Goal: Task Accomplishment & Management: Manage account settings

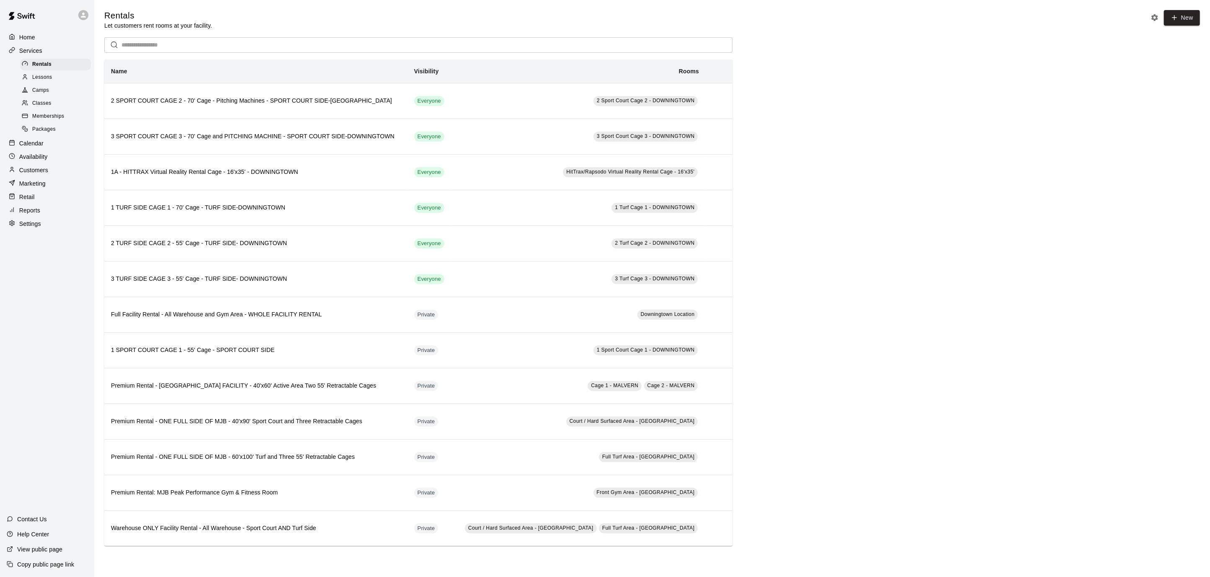
click at [39, 221] on p "Settings" at bounding box center [30, 223] width 22 height 8
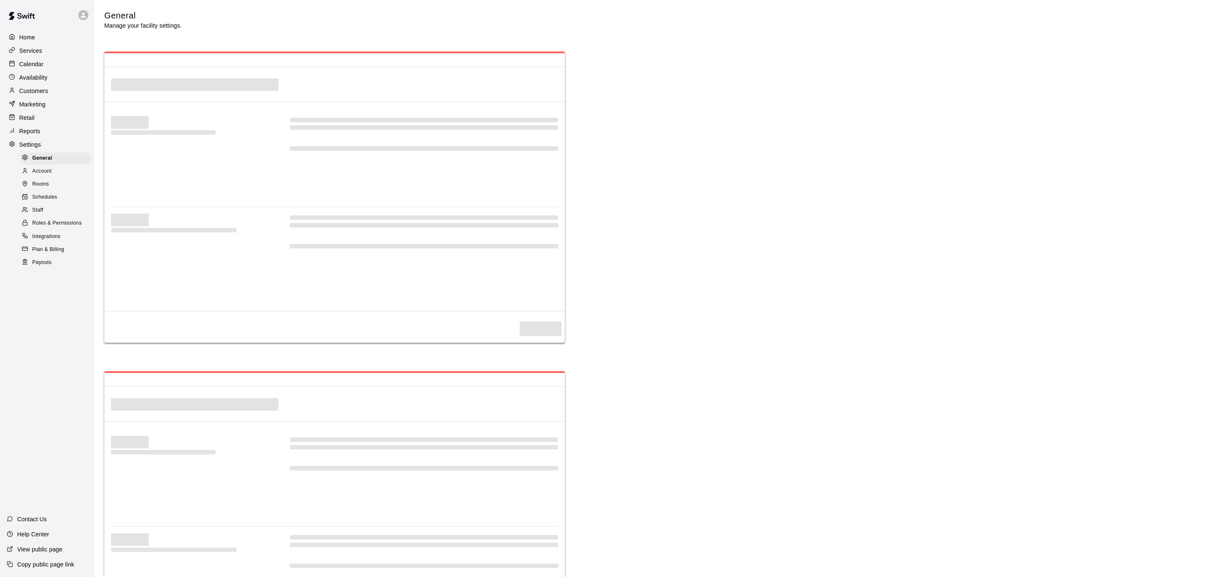
select select "**"
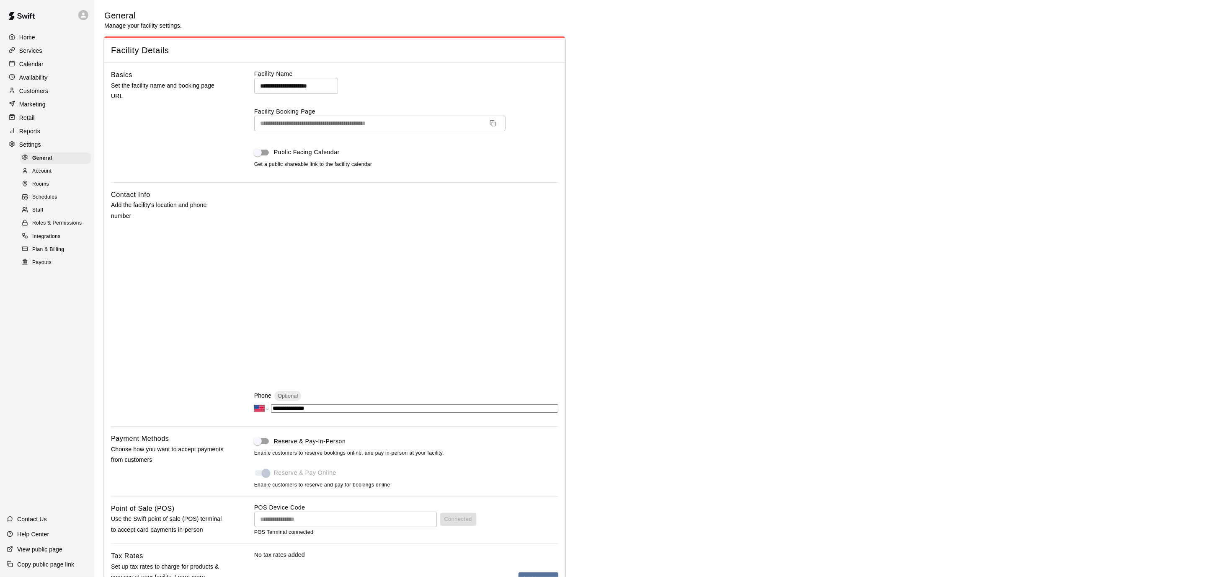
click at [41, 264] on span "Payouts" at bounding box center [41, 262] width 19 height 8
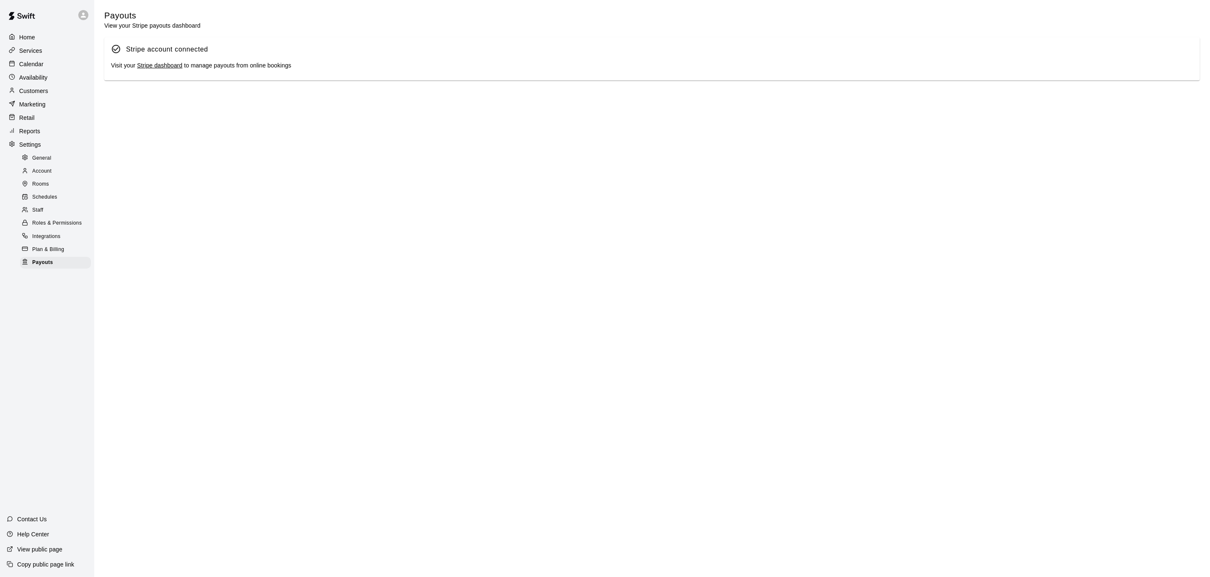
click at [155, 67] on link "Stripe dashboard" at bounding box center [159, 65] width 45 height 7
click at [30, 58] on div "Calendar" at bounding box center [47, 64] width 81 height 13
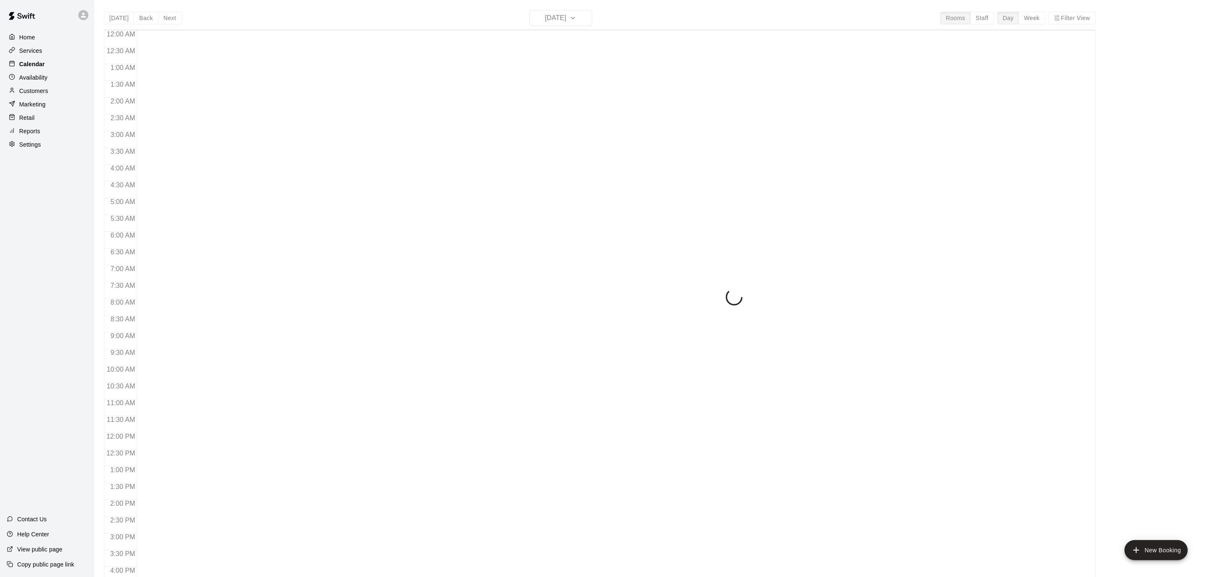
scroll to position [248, 0]
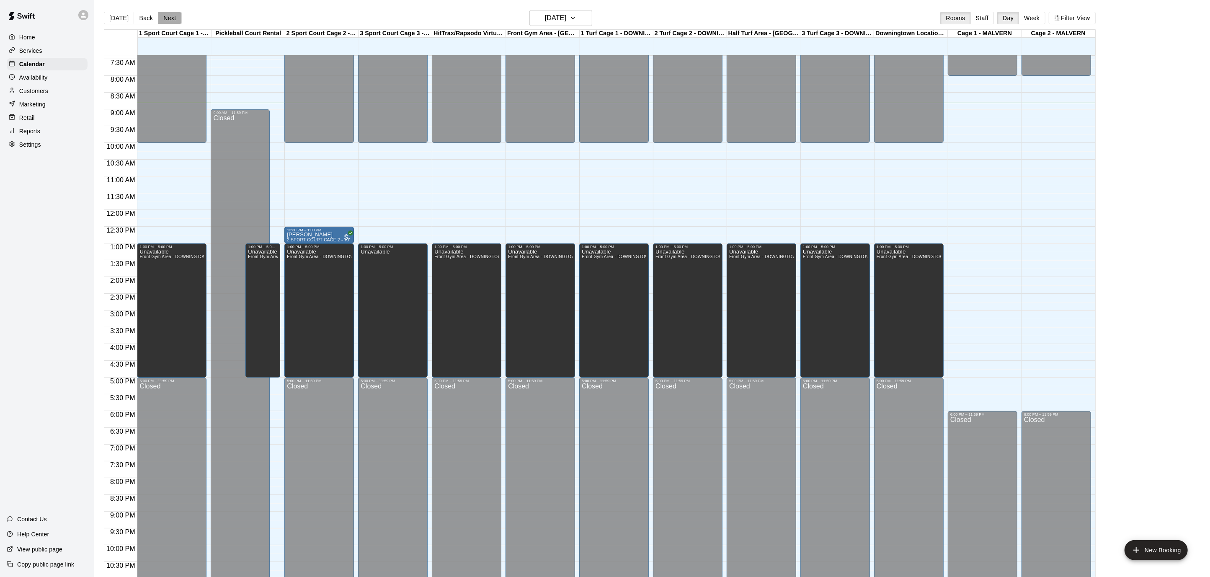
click at [158, 13] on button "Next" at bounding box center [169, 18] width 23 height 13
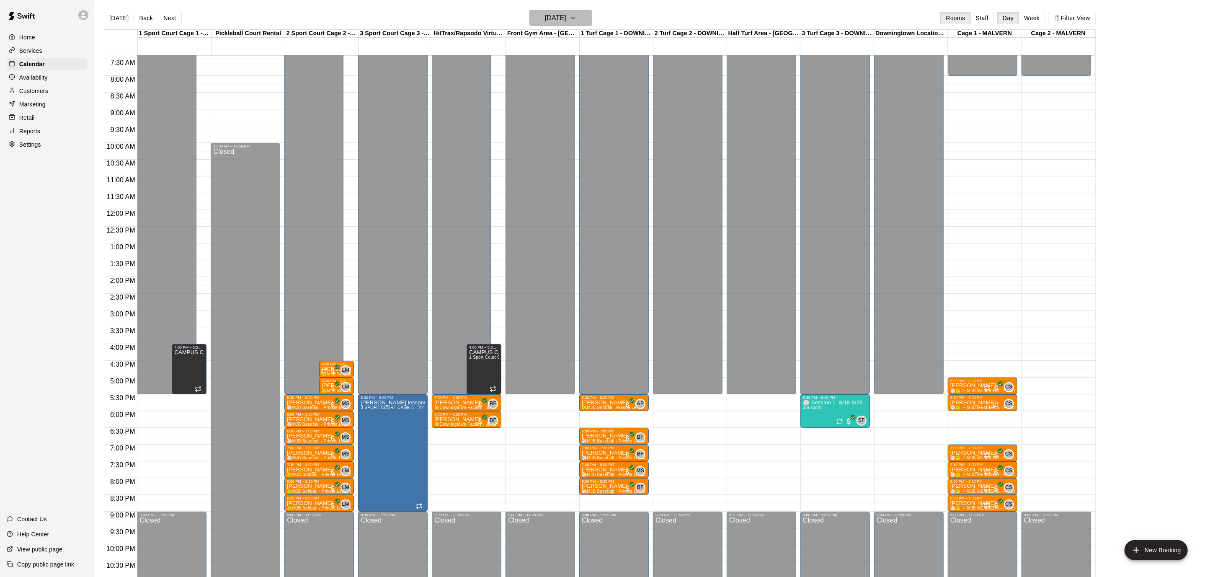
click at [591, 19] on button "[DATE]" at bounding box center [560, 18] width 63 height 16
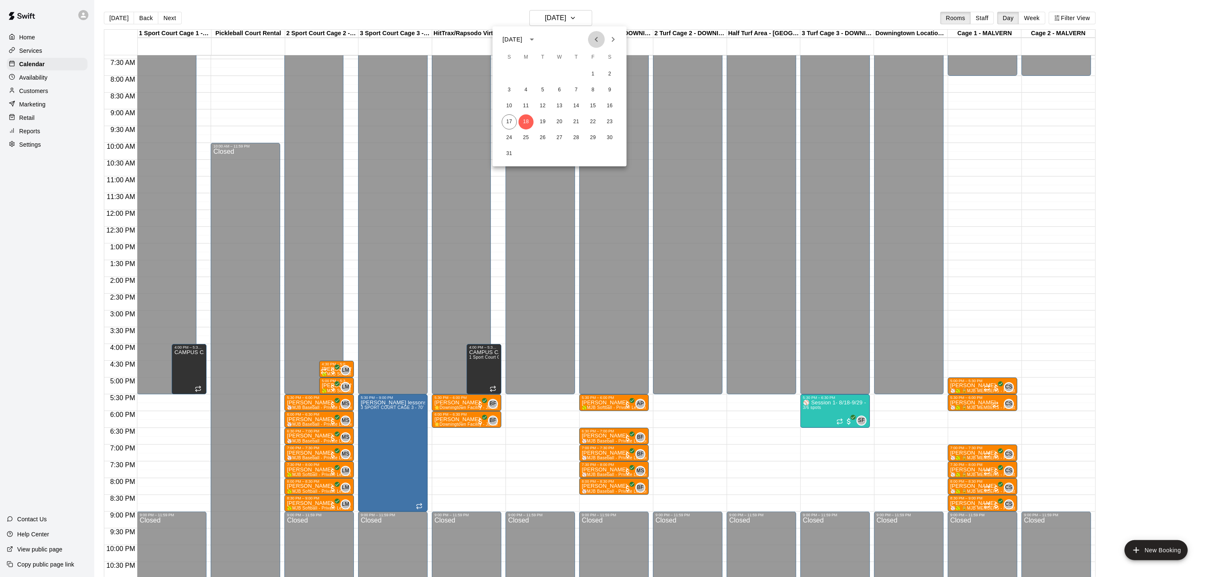
click at [594, 39] on icon "Previous month" at bounding box center [596, 39] width 10 height 10
click at [594, 38] on icon "Previous month" at bounding box center [596, 39] width 10 height 10
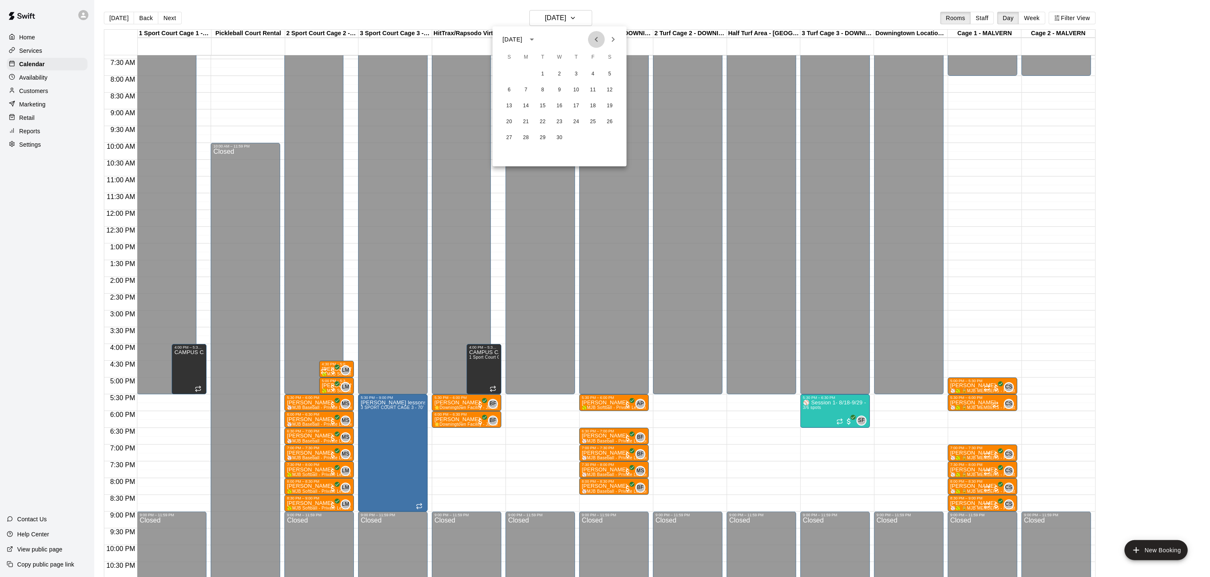
click at [594, 38] on icon "Previous month" at bounding box center [596, 39] width 10 height 10
click at [606, 38] on button "Next month" at bounding box center [613, 39] width 17 height 17
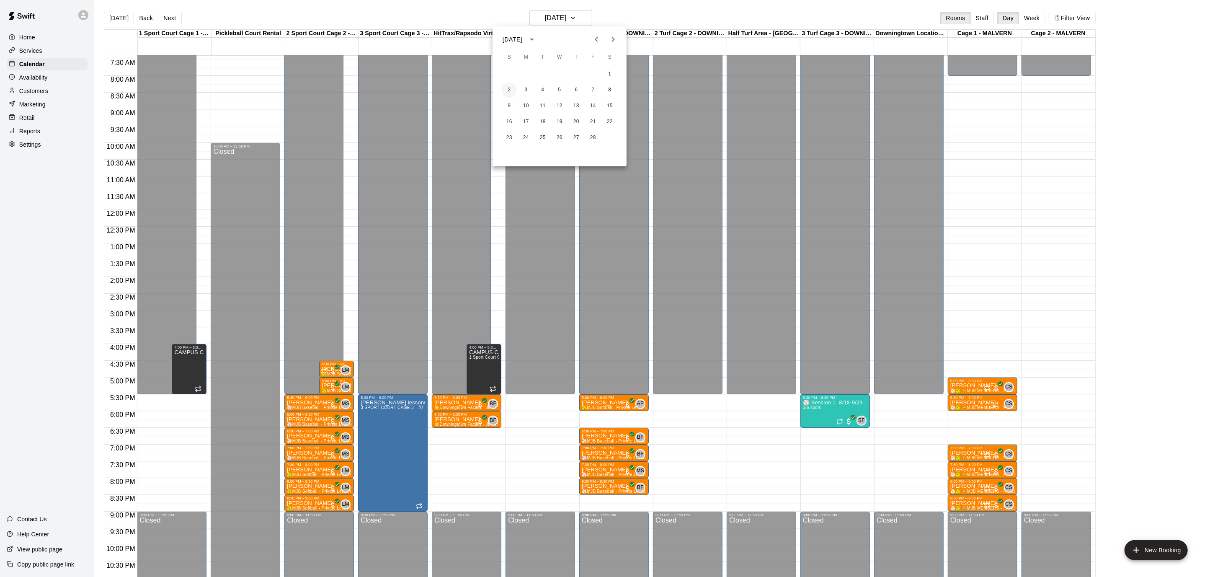
click at [511, 90] on button "2" at bounding box center [509, 89] width 15 height 15
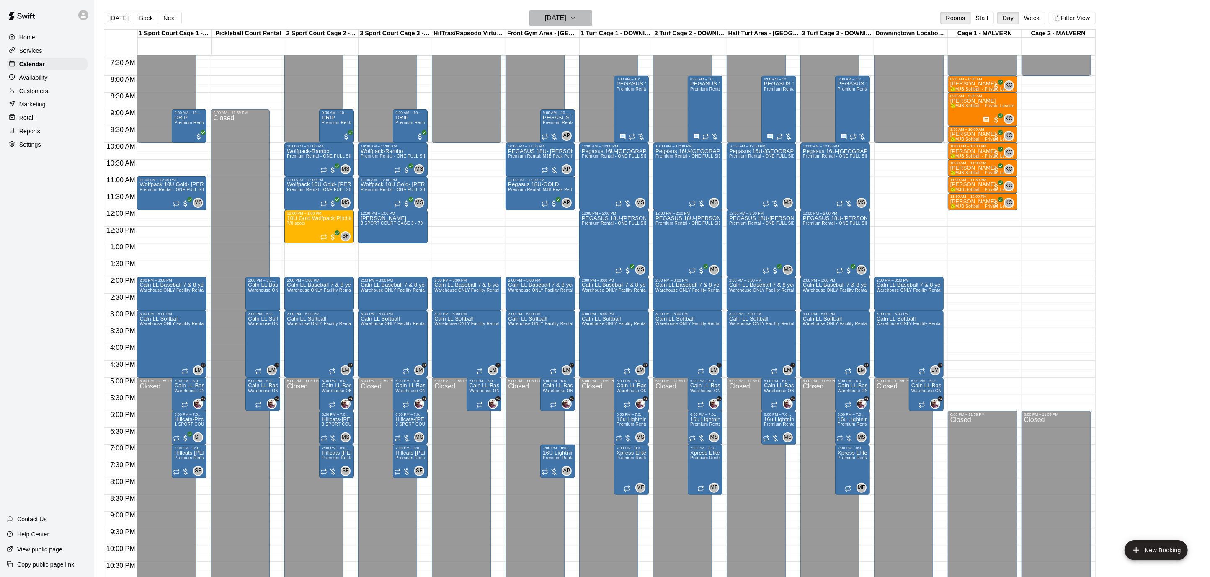
click at [576, 16] on icon "button" at bounding box center [572, 18] width 7 height 10
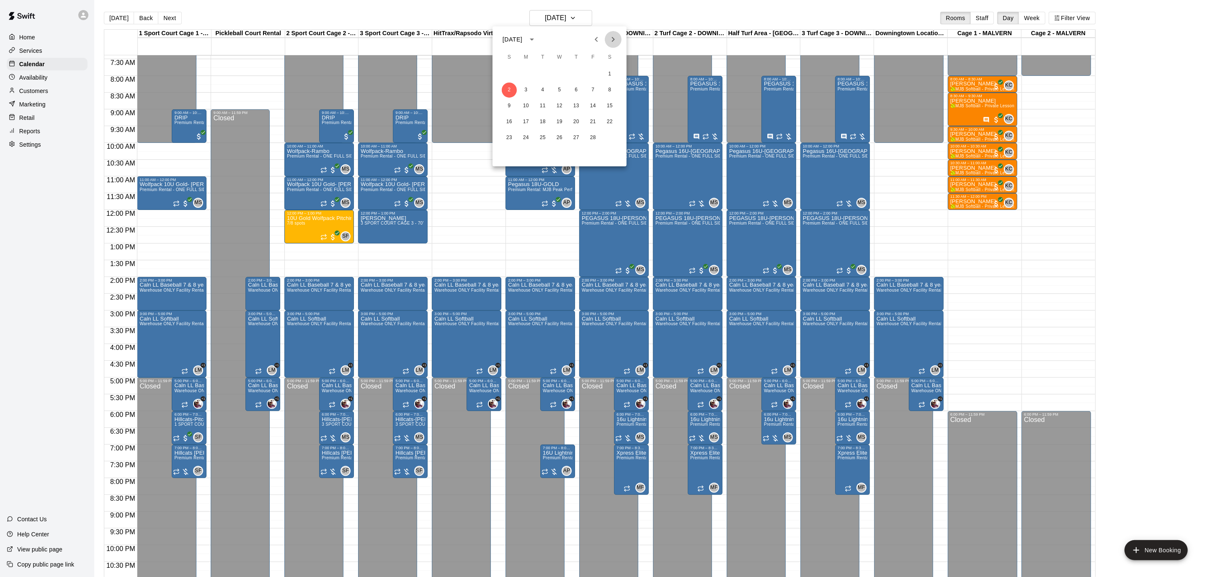
click at [611, 36] on icon "Next month" at bounding box center [613, 39] width 10 height 10
click at [512, 90] on button "2" at bounding box center [509, 89] width 15 height 15
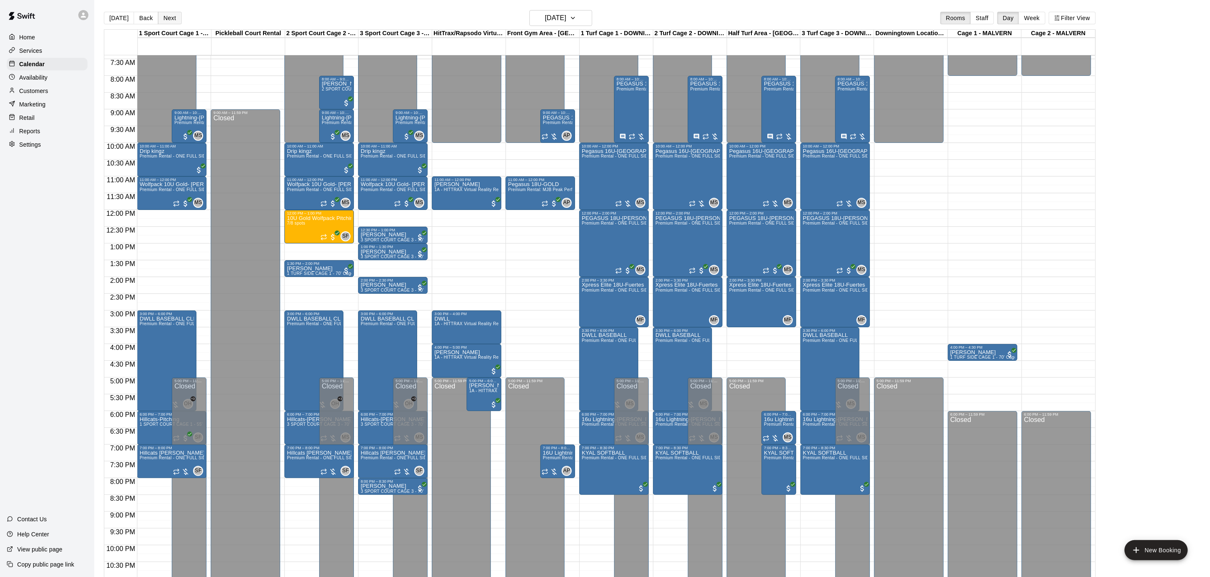
click at [166, 19] on button "Next" at bounding box center [169, 18] width 23 height 13
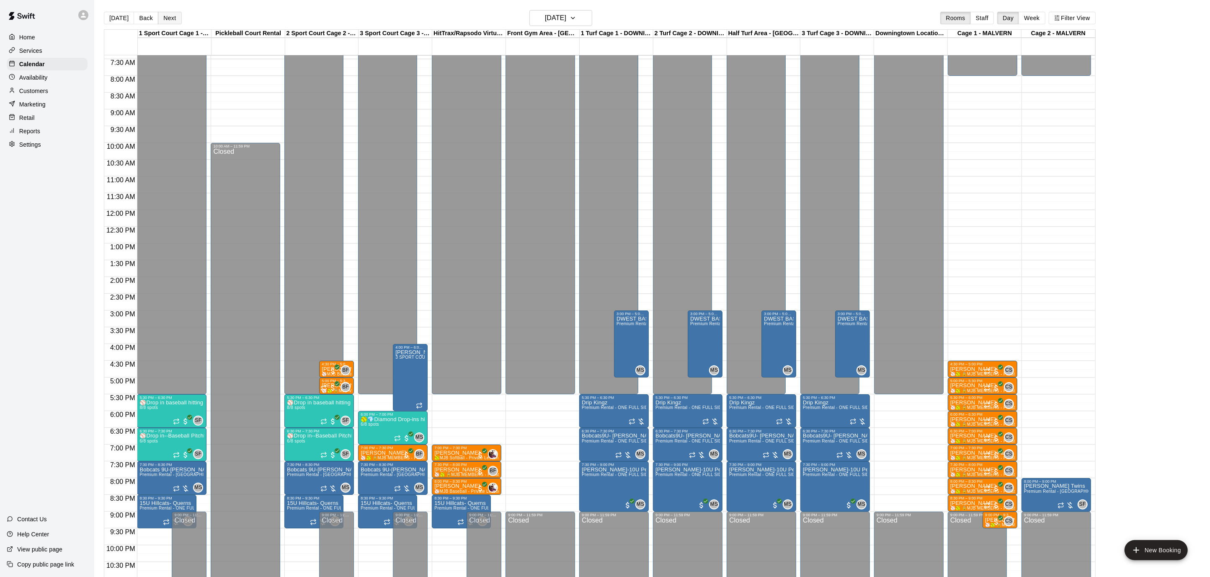
click at [166, 18] on button "Next" at bounding box center [169, 18] width 23 height 13
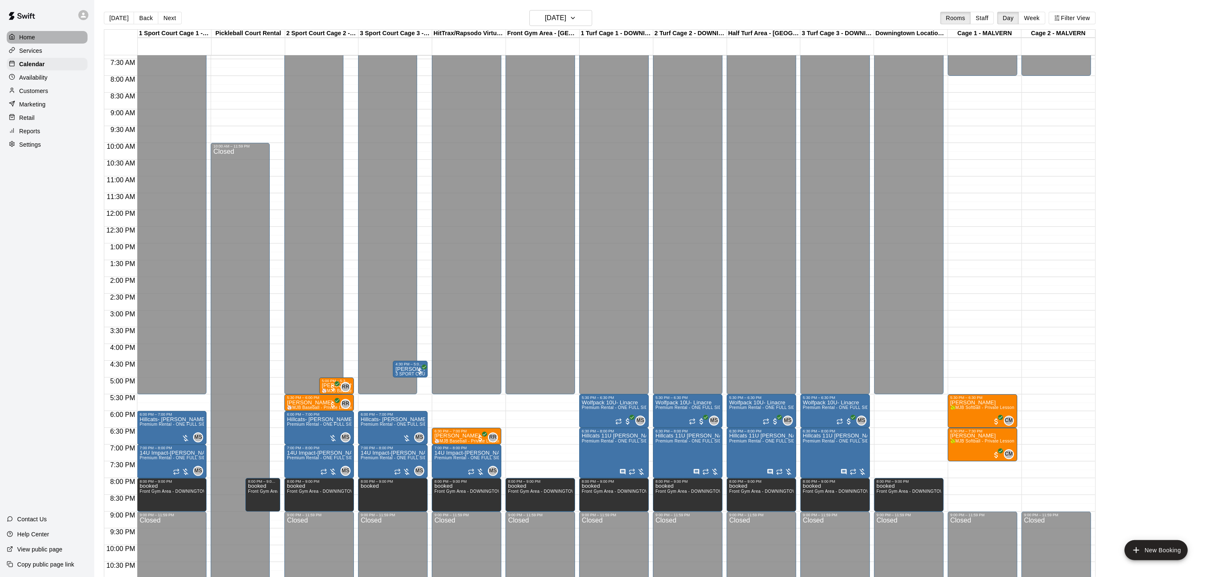
click at [48, 31] on div "Home" at bounding box center [47, 37] width 81 height 13
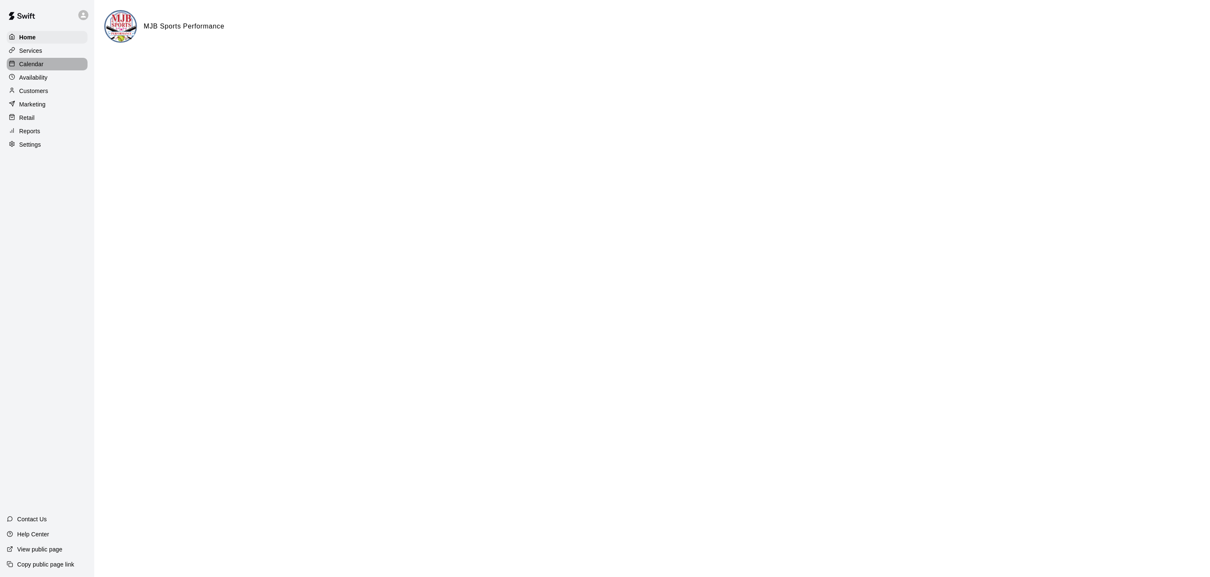
click at [36, 67] on p "Calendar" at bounding box center [31, 64] width 24 height 8
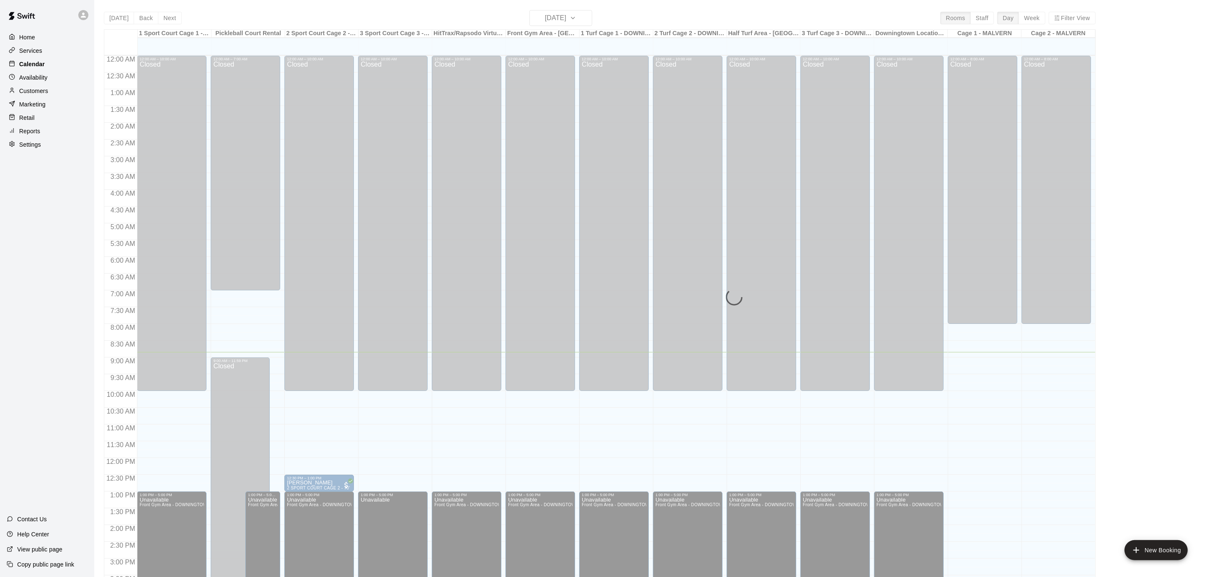
scroll to position [248, 0]
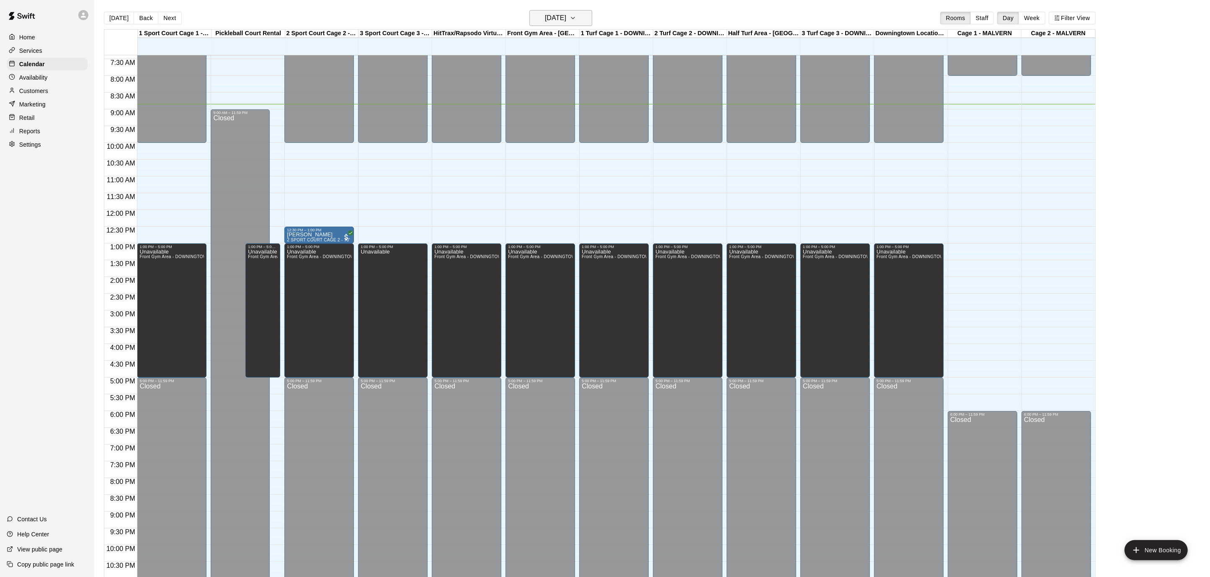
click at [576, 18] on icon "button" at bounding box center [572, 18] width 7 height 10
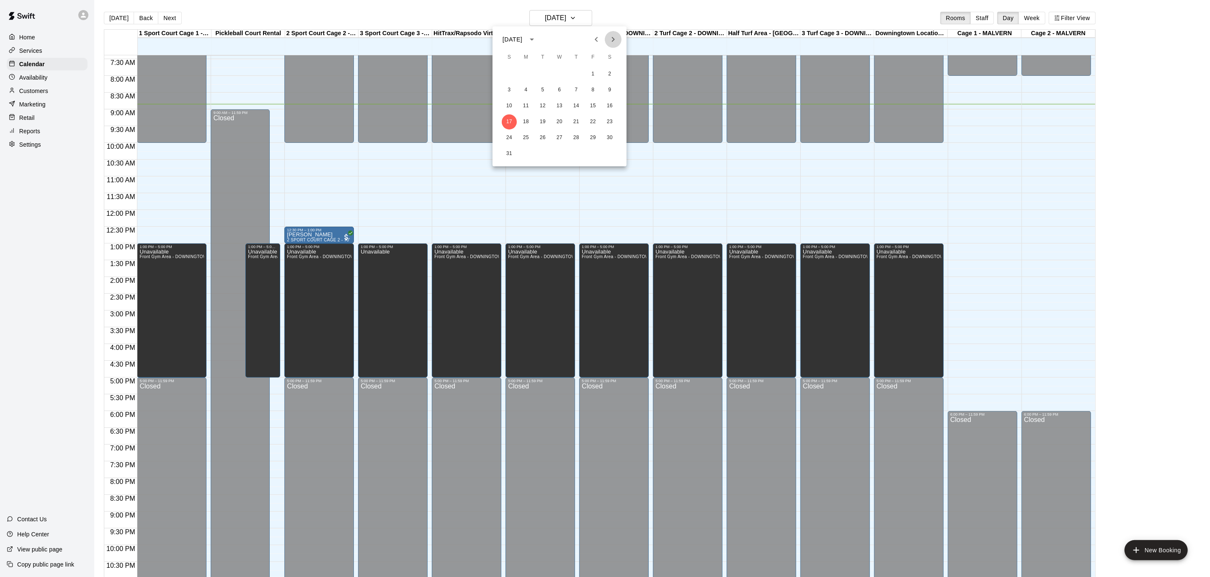
click at [614, 41] on icon "Next month" at bounding box center [613, 39] width 10 height 10
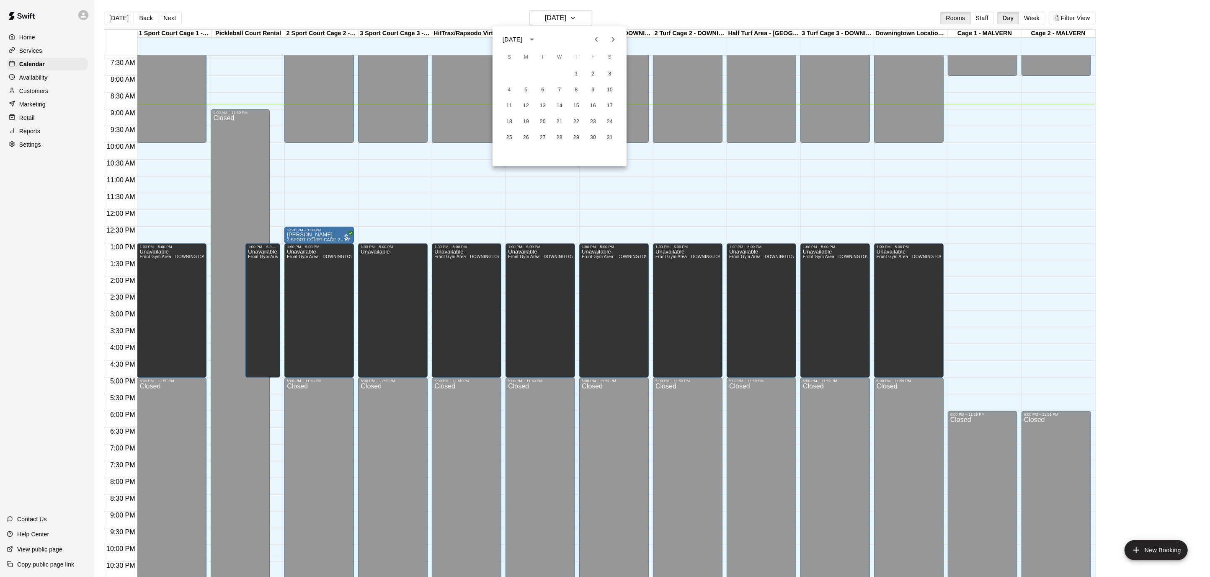
click at [614, 41] on icon "Next month" at bounding box center [613, 39] width 10 height 10
click at [508, 74] on button "1" at bounding box center [509, 74] width 15 height 15
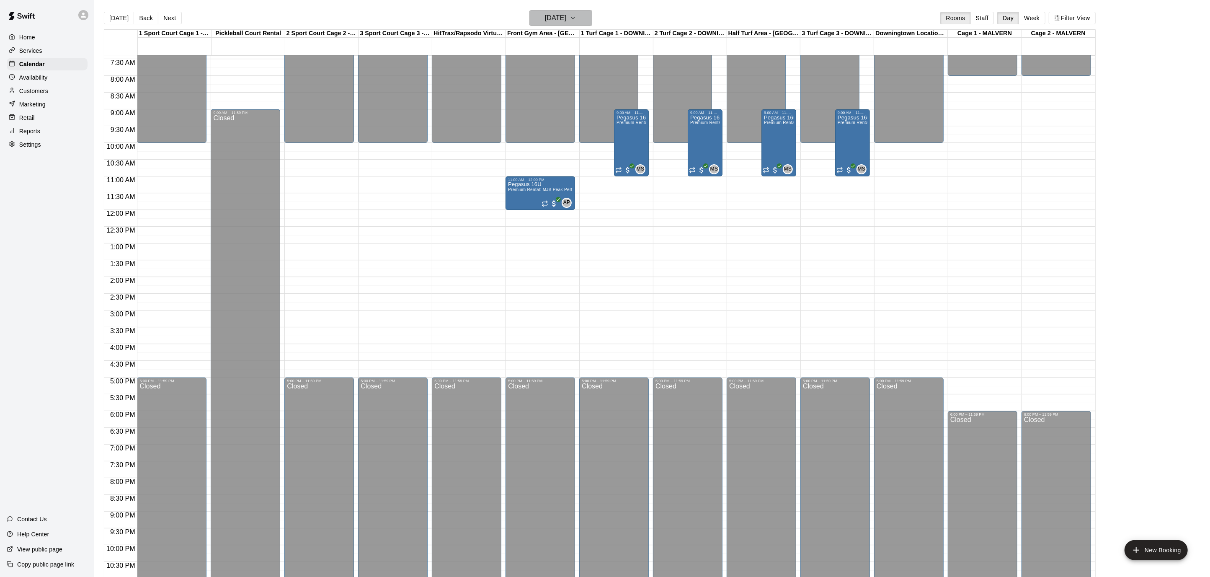
click at [576, 13] on icon "button" at bounding box center [572, 18] width 7 height 10
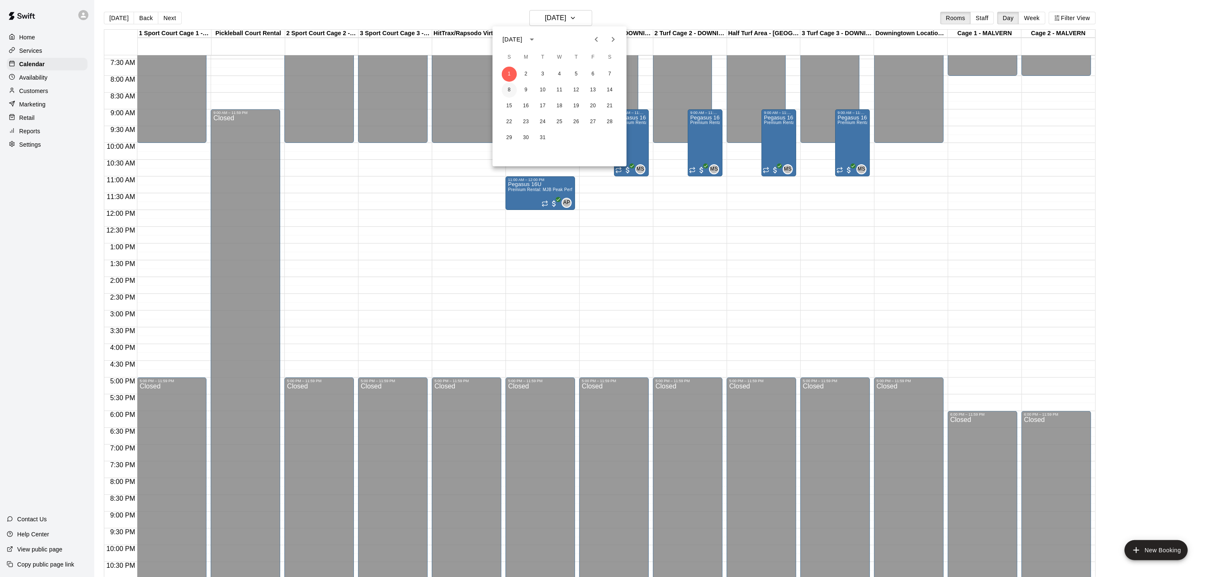
click at [505, 84] on button "8" at bounding box center [509, 89] width 15 height 15
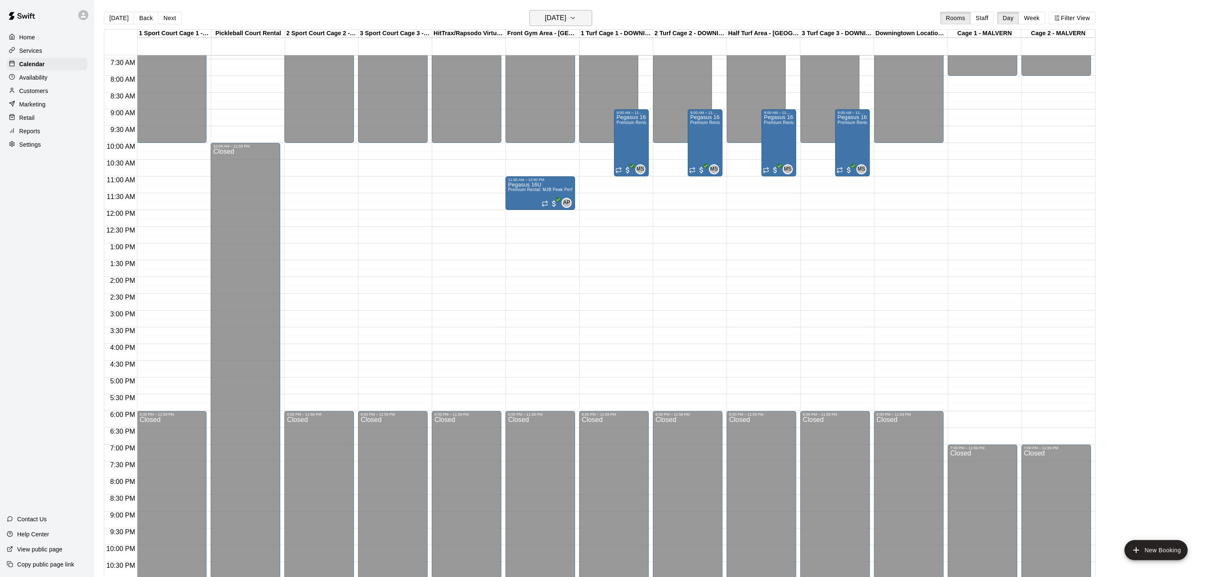
click at [576, 14] on icon "button" at bounding box center [572, 18] width 7 height 10
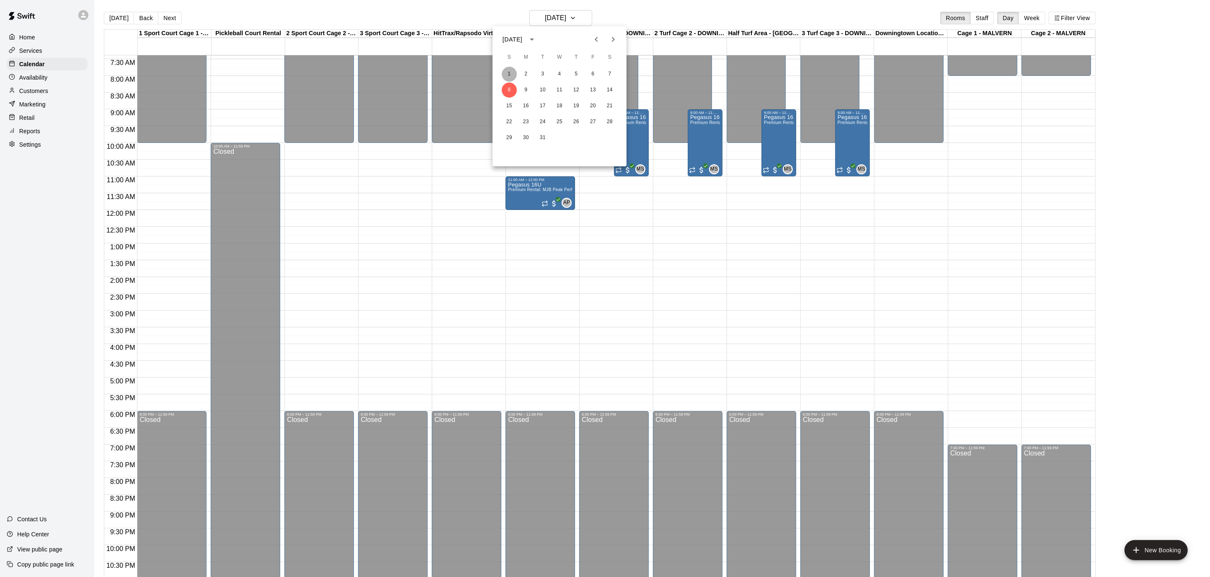
click at [510, 75] on button "1" at bounding box center [509, 74] width 15 height 15
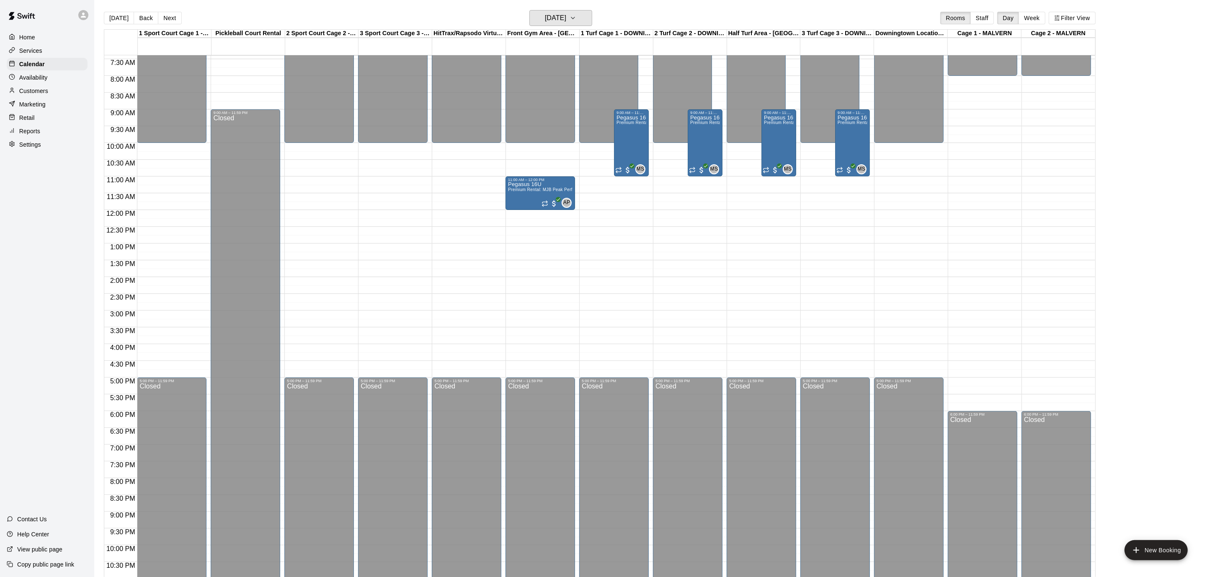
scroll to position [247, 0]
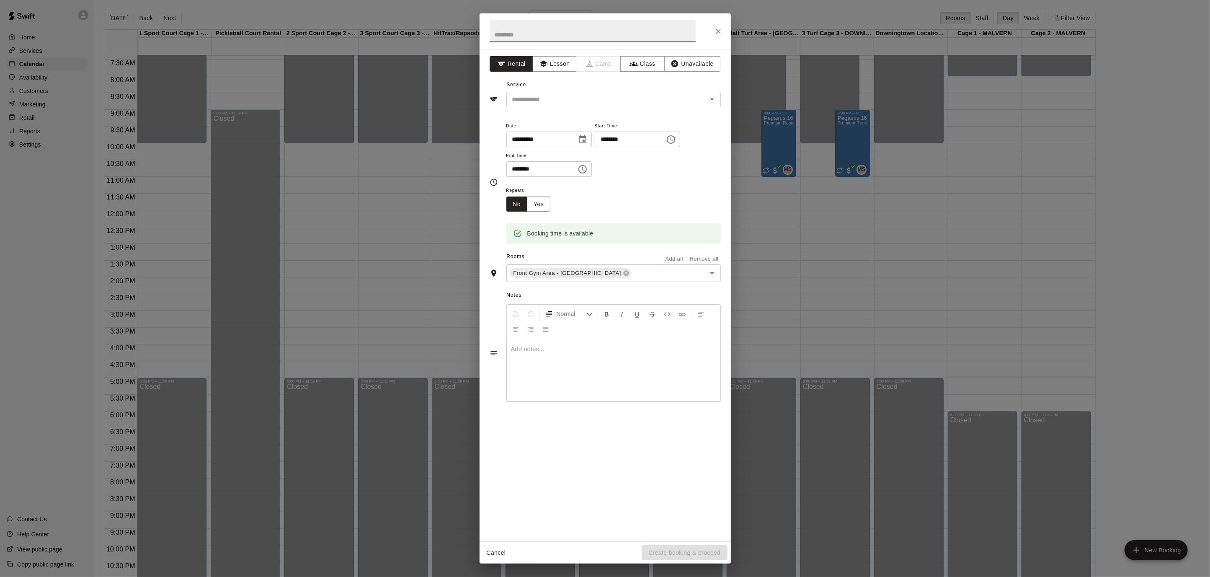
click at [585, 169] on icon "Choose time, selected time is 2:30 PM" at bounding box center [583, 169] width 3 height 4
click at [523, 234] on li "05" at bounding box center [518, 234] width 20 height 15
click at [541, 185] on li "00" at bounding box center [542, 185] width 20 height 15
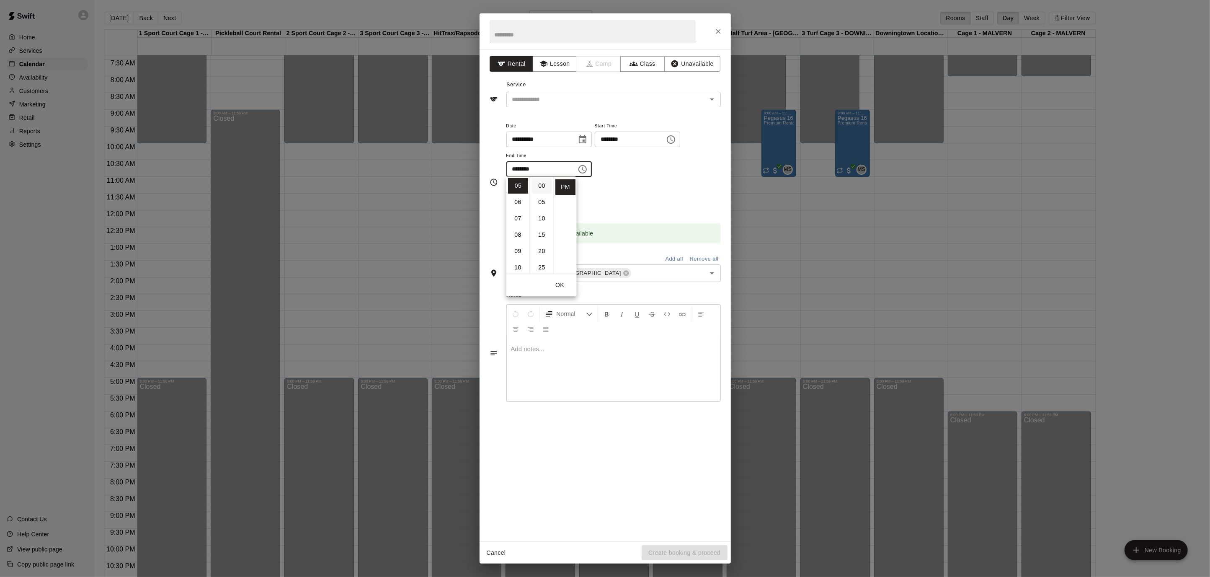
type input "********"
click at [592, 33] on input "text" at bounding box center [592, 31] width 206 height 22
click at [623, 271] on icon at bounding box center [625, 273] width 5 height 5
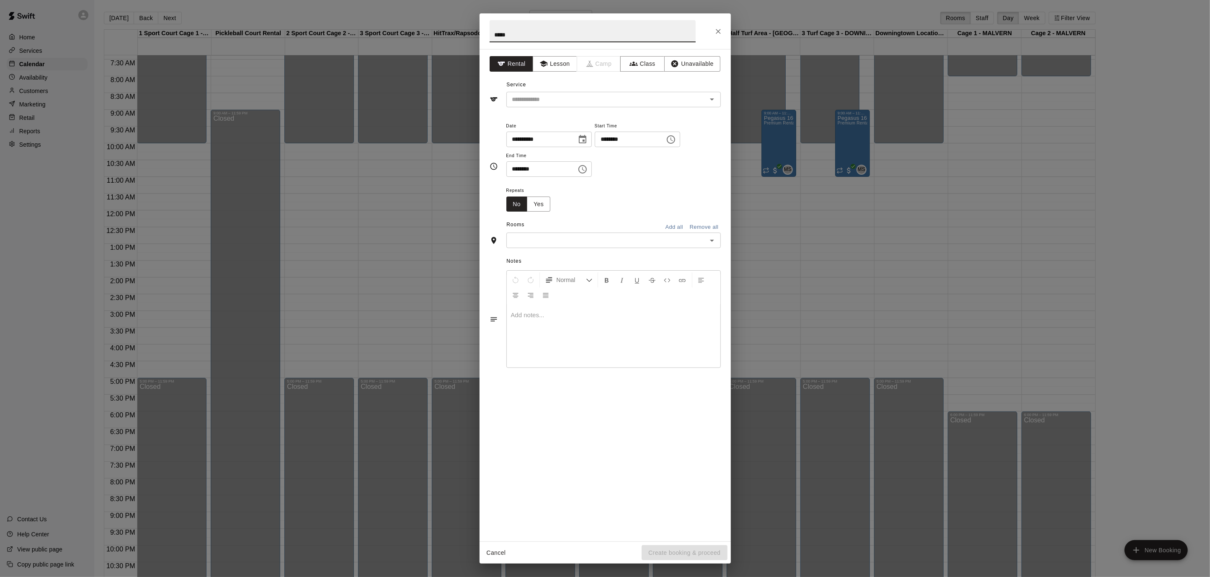
type input "****"
click at [537, 200] on button "Yes" at bounding box center [538, 203] width 23 height 15
click at [613, 200] on body "Home Services Calendar Availability Customers Marketing Retail Reports Settings…" at bounding box center [605, 295] width 1210 height 590
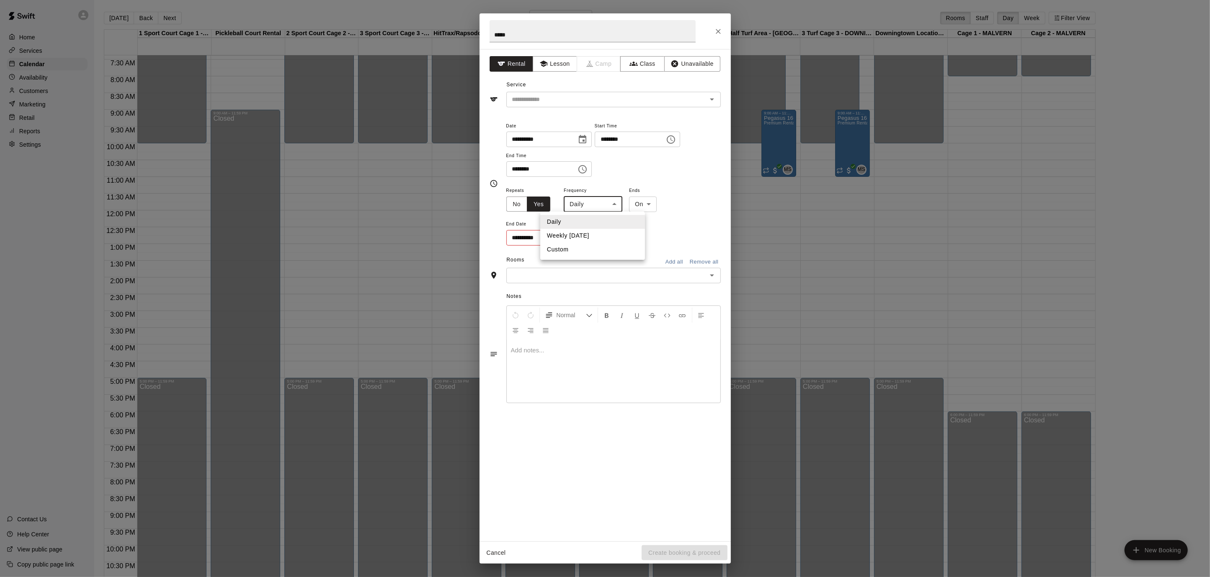
click at [601, 238] on li "Weekly [DATE]" at bounding box center [592, 236] width 105 height 14
type input "******"
click at [585, 239] on icon "Choose date" at bounding box center [581, 237] width 10 height 10
click at [521, 357] on button "29" at bounding box center [522, 356] width 15 height 15
type input "**********"
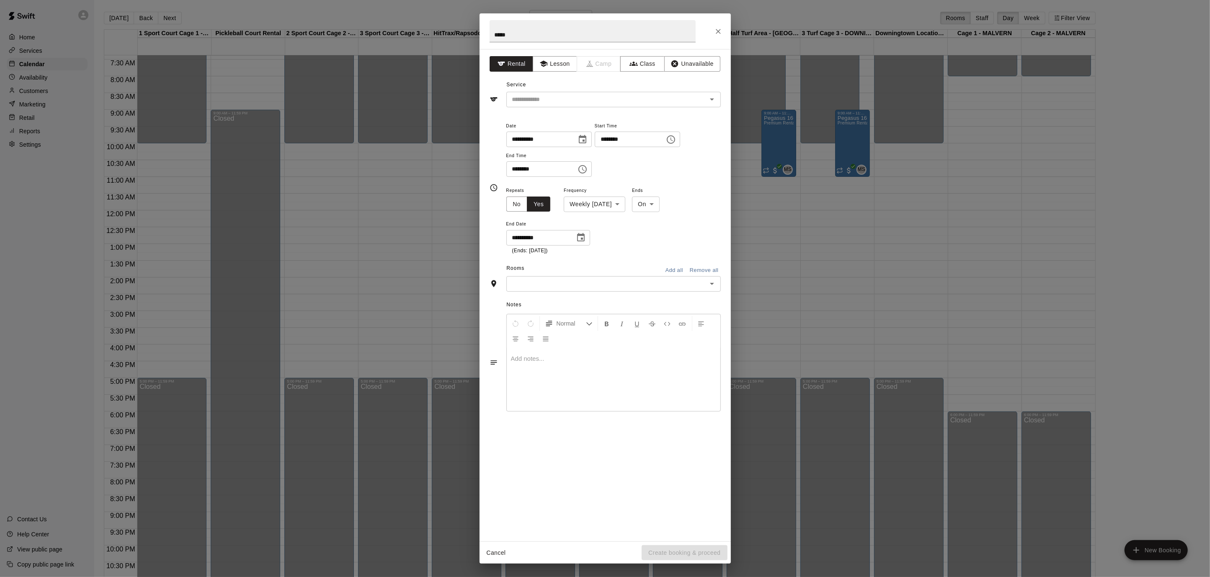
click at [710, 278] on button "Open" at bounding box center [712, 284] width 12 height 12
click at [669, 268] on button "Add all" at bounding box center [674, 270] width 27 height 13
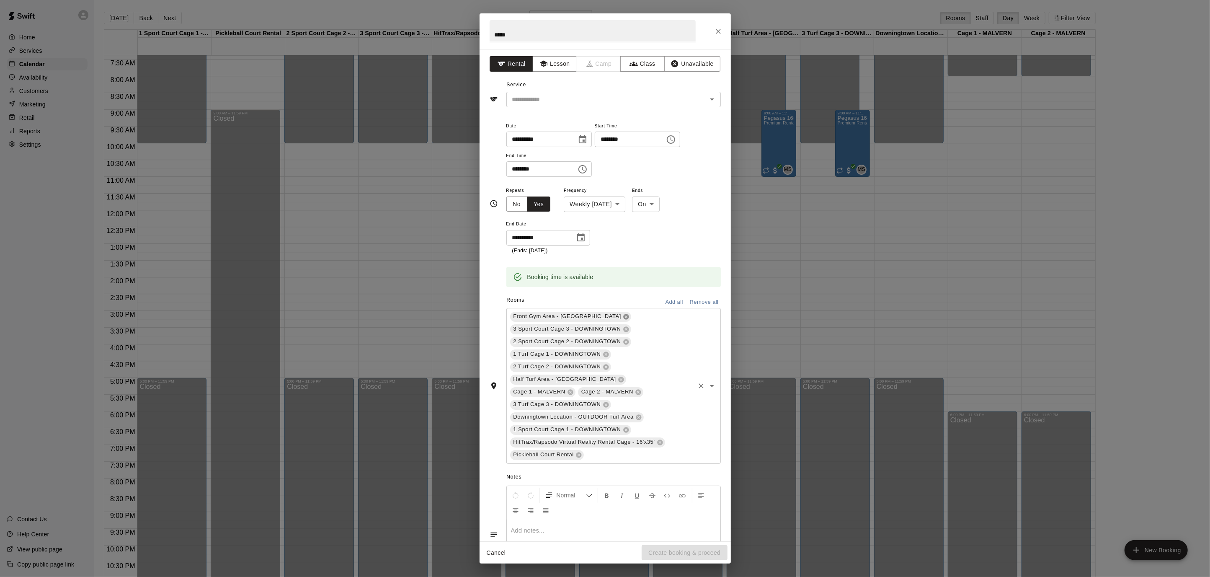
click at [623, 315] on icon at bounding box center [625, 316] width 5 height 5
click at [573, 376] on icon at bounding box center [569, 378] width 5 height 5
click at [565, 40] on input "****" at bounding box center [592, 31] width 206 height 22
click at [715, 95] on icon "Open" at bounding box center [712, 99] width 10 height 10
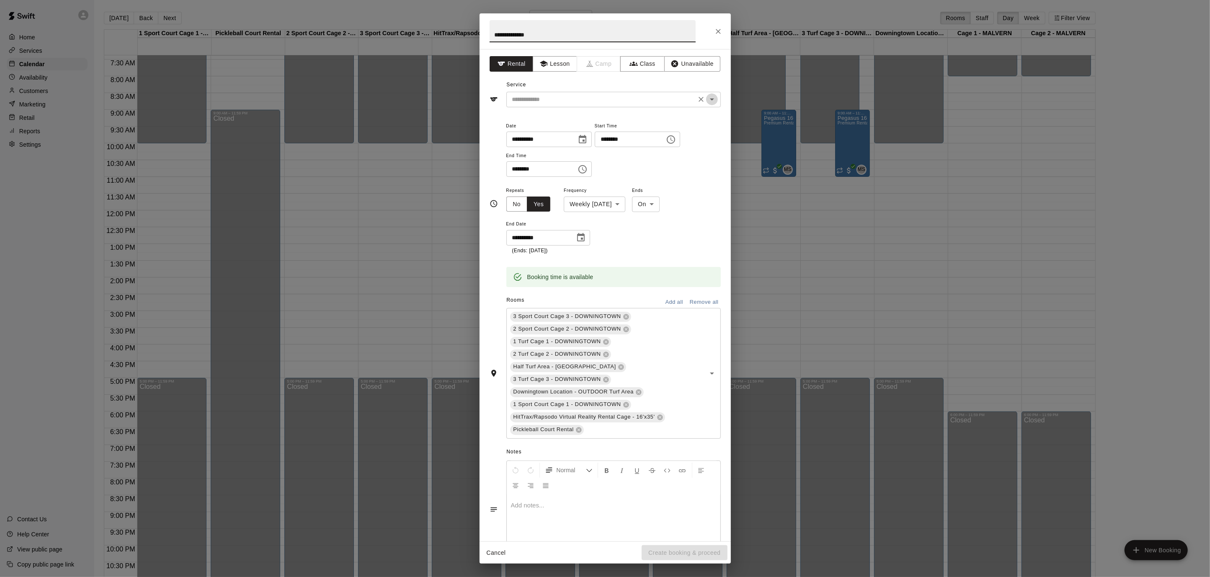
type input "**********"
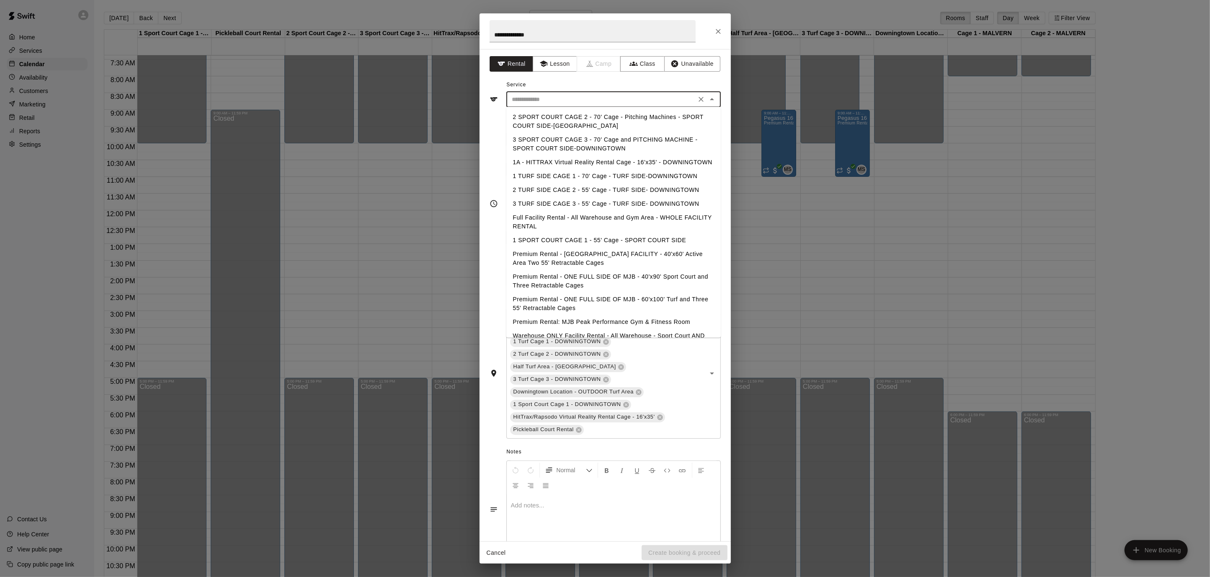
click at [625, 298] on li "Premium Rental - ONE FULL SIDE OF MJB - 60'x100' Turf and Three 55' Retractable…" at bounding box center [613, 303] width 214 height 23
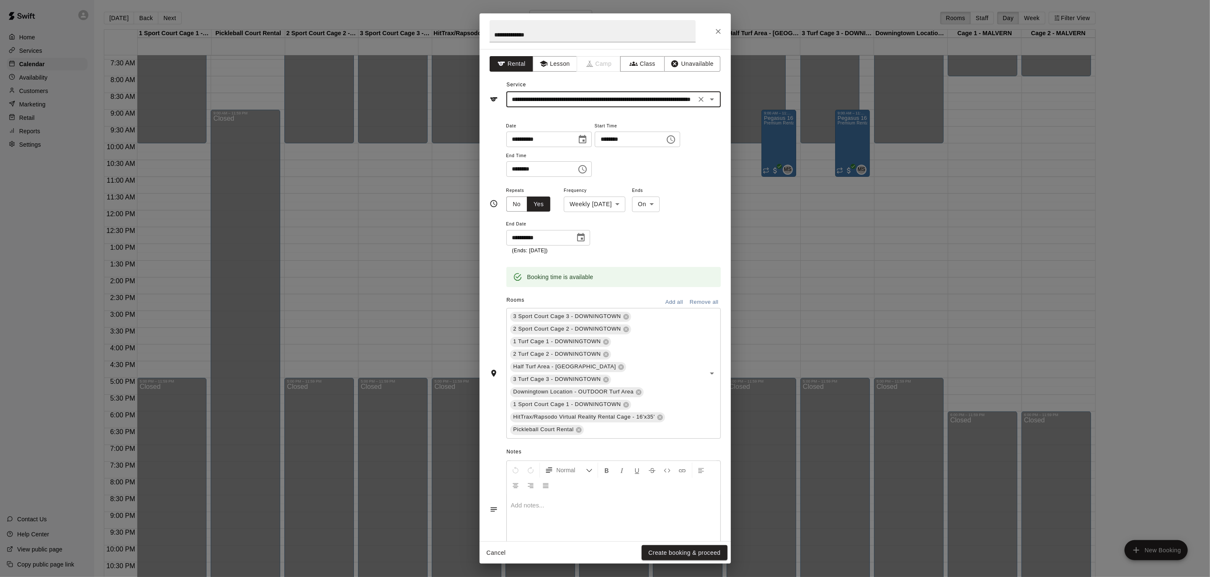
click at [714, 93] on button "Open" at bounding box center [712, 99] width 12 height 12
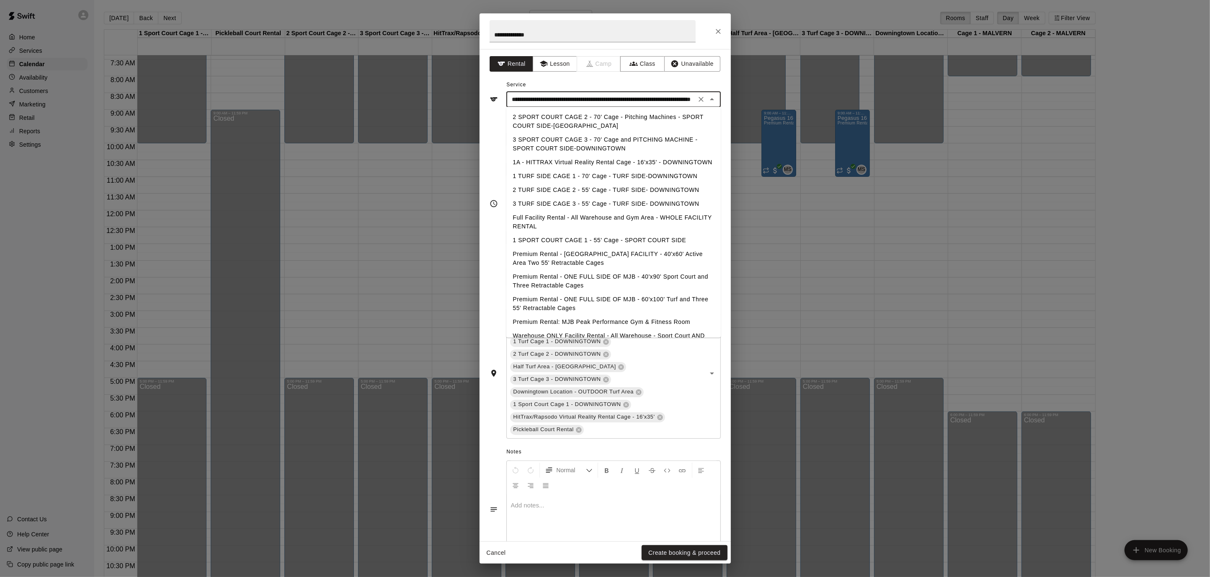
click at [653, 216] on li "Full Facility Rental - All Warehouse and Gym Area - WHOLE FACILITY RENTAL" at bounding box center [613, 222] width 214 height 23
type input "**********"
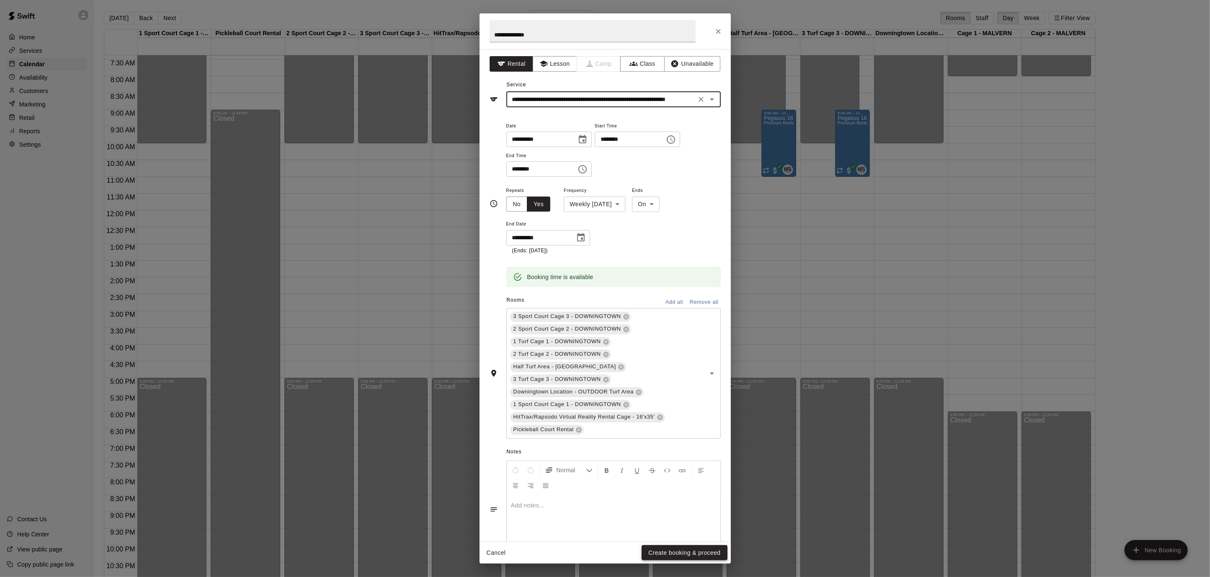
click at [713, 548] on button "Create booking & proceed" at bounding box center [683, 552] width 85 height 15
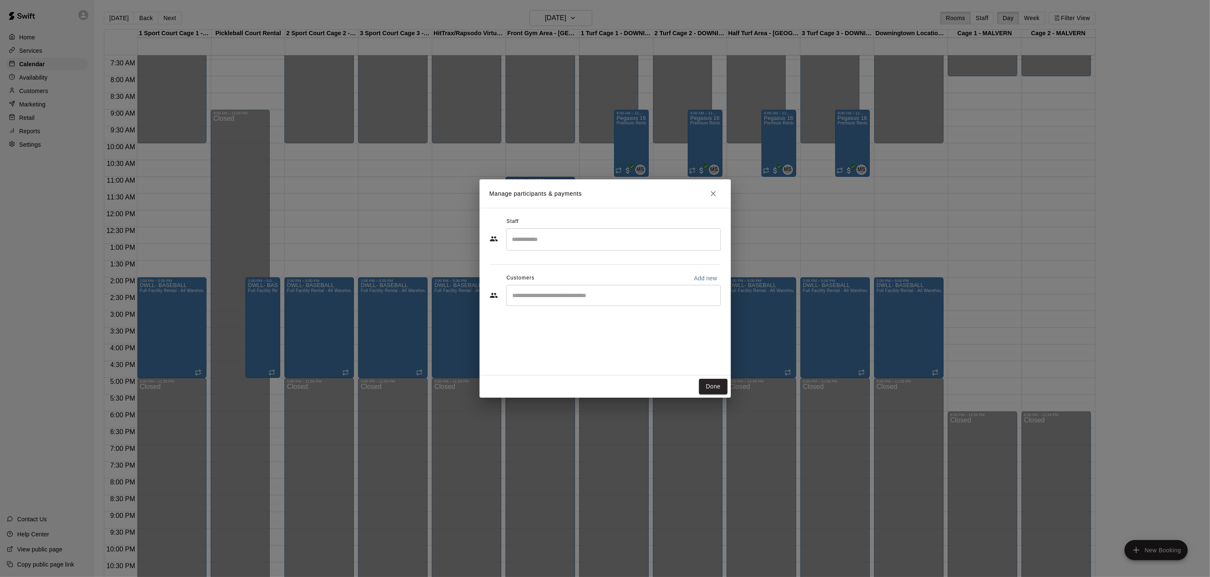
click at [590, 244] on input "Search staff" at bounding box center [613, 239] width 207 height 15
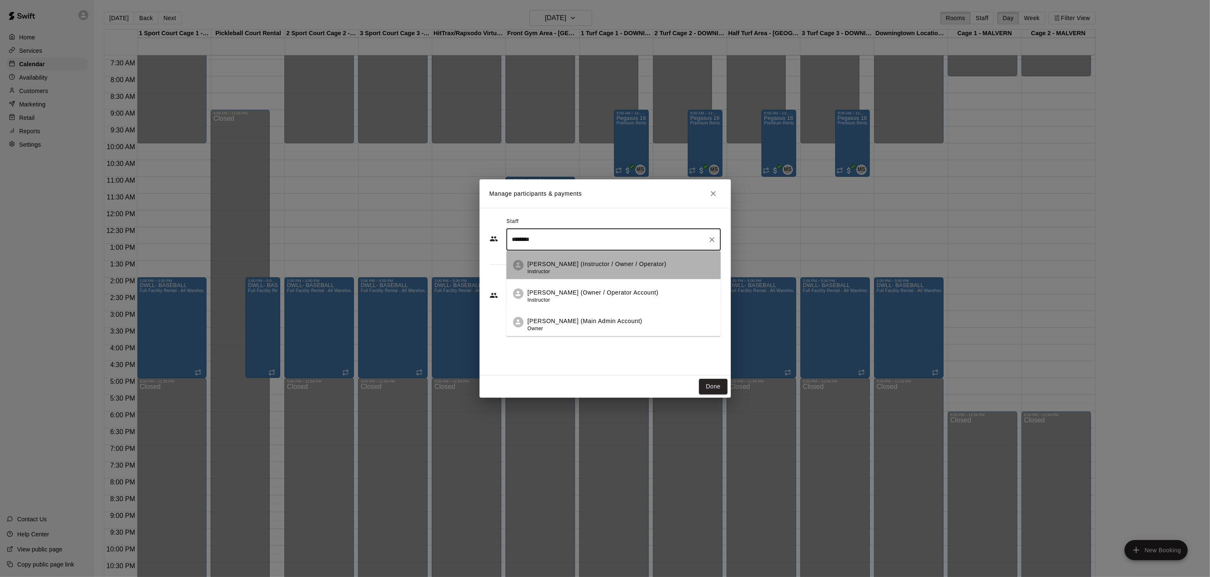
click at [600, 266] on p "[PERSON_NAME] (Instructor / Owner / Operator)" at bounding box center [597, 264] width 139 height 9
type input "********"
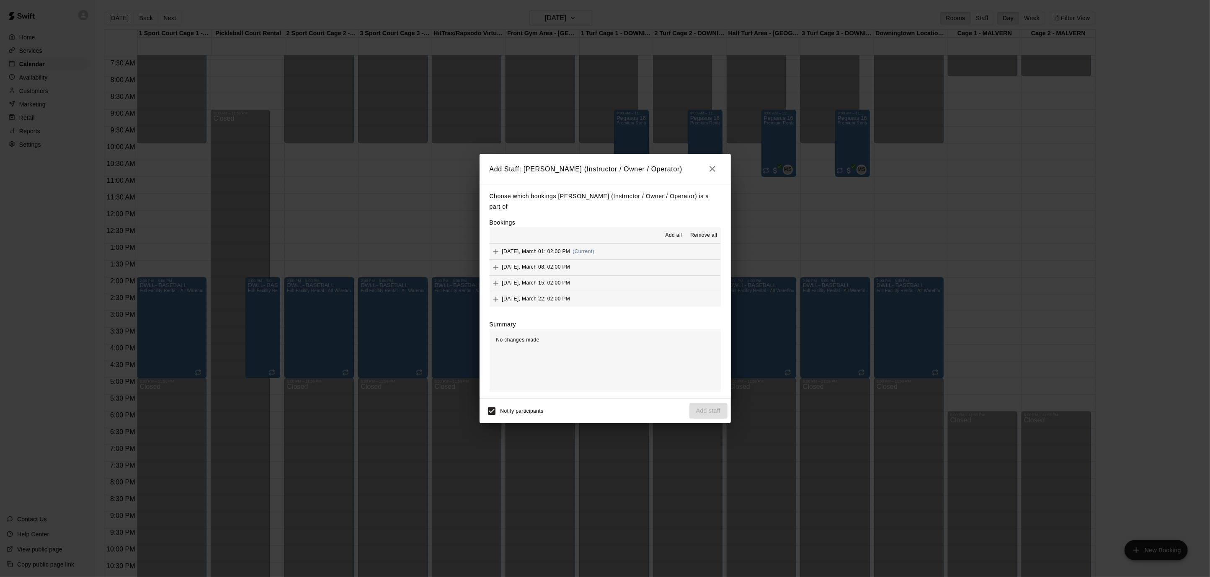
click at [678, 230] on button "Add all" at bounding box center [673, 235] width 27 height 13
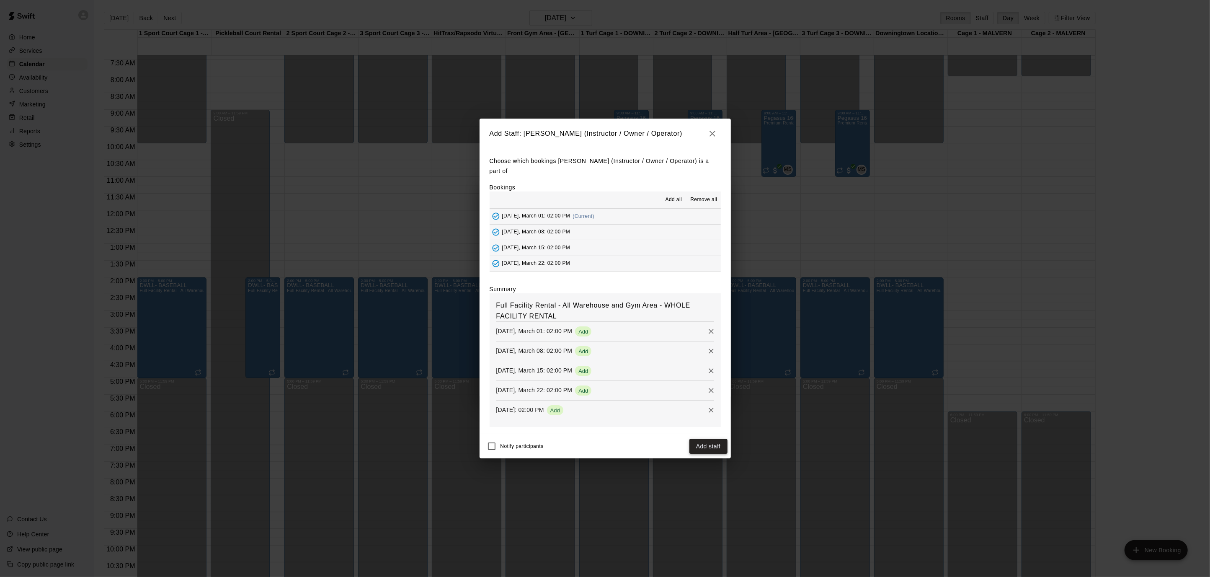
click at [701, 444] on button "Add staff" at bounding box center [708, 445] width 38 height 15
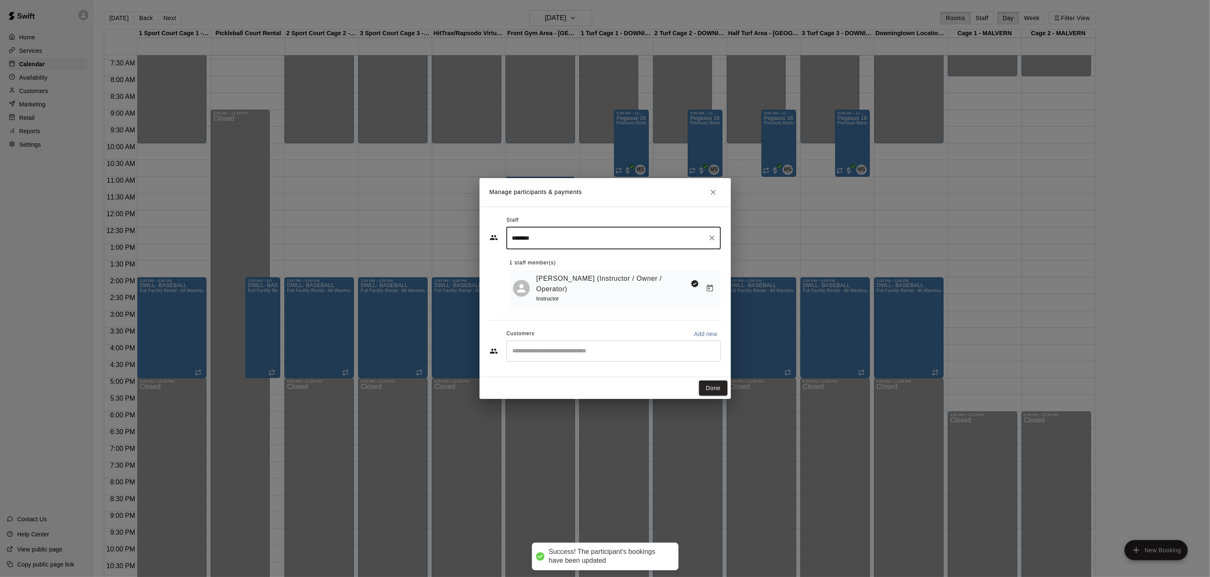
click at [582, 340] on div "​" at bounding box center [613, 350] width 214 height 21
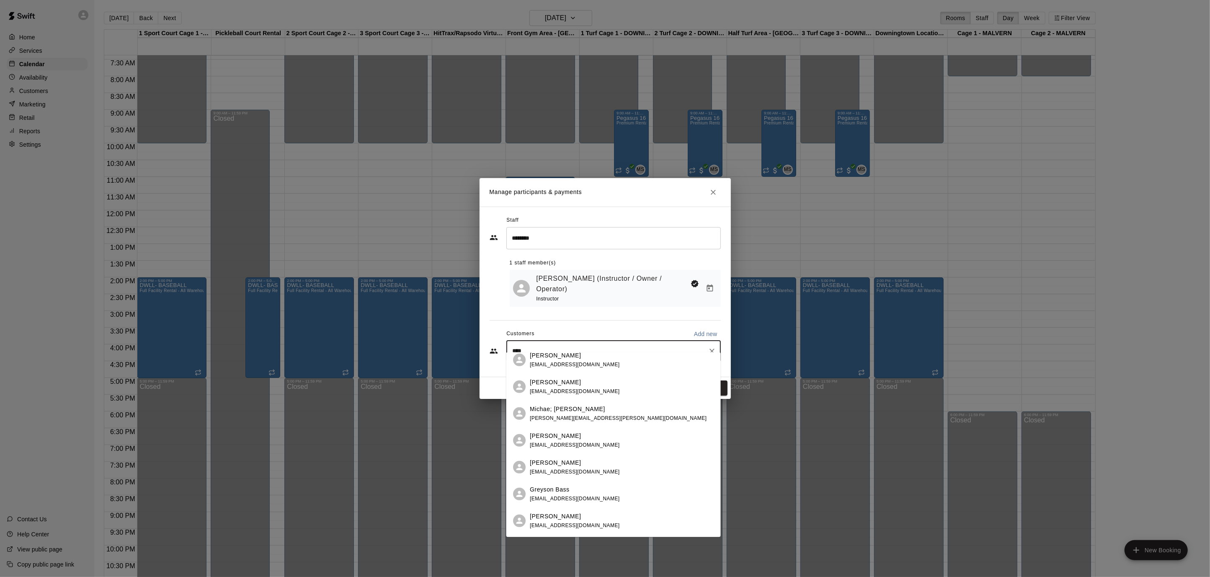
scroll to position [650, 0]
drag, startPoint x: 534, startPoint y: 342, endPoint x: 477, endPoint y: 335, distance: 58.2
click at [477, 335] on div "Manage participants & payments Staff ******** ​ 1 staff member(s) [PERSON_NAME]…" at bounding box center [605, 288] width 1210 height 577
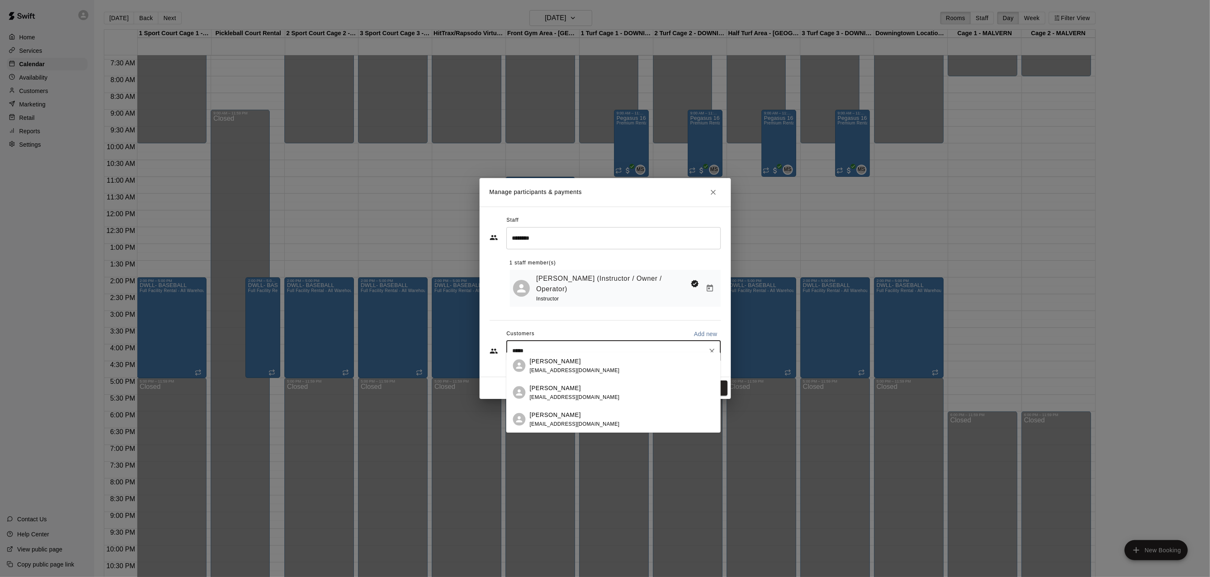
type input "******"
click at [537, 359] on p "[PERSON_NAME]" at bounding box center [555, 360] width 51 height 9
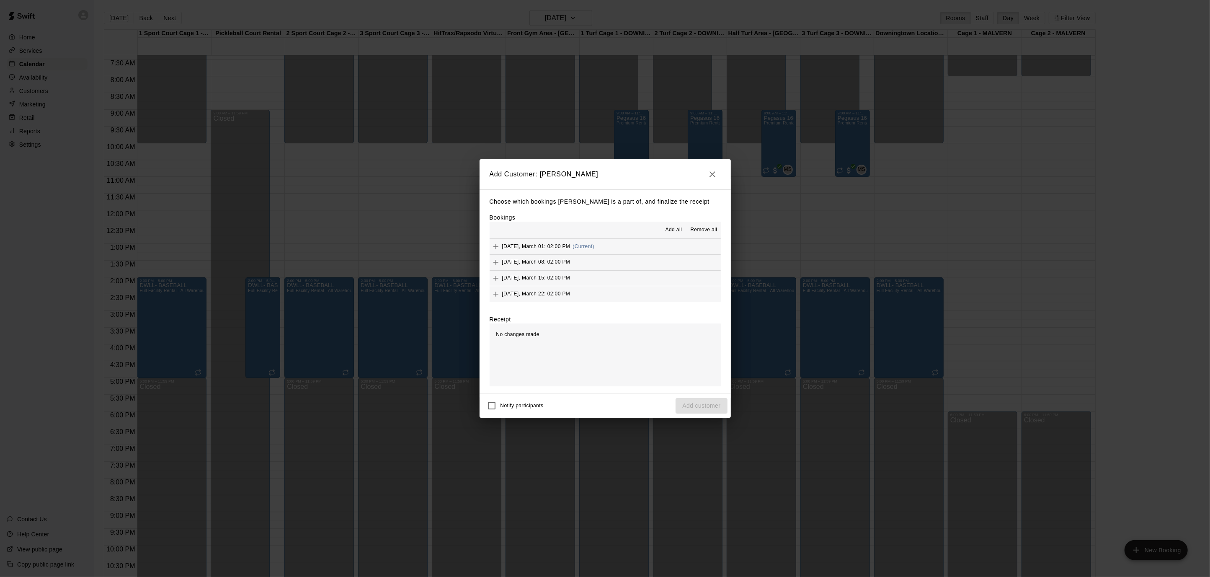
click at [677, 232] on span "Add all" at bounding box center [673, 230] width 17 height 8
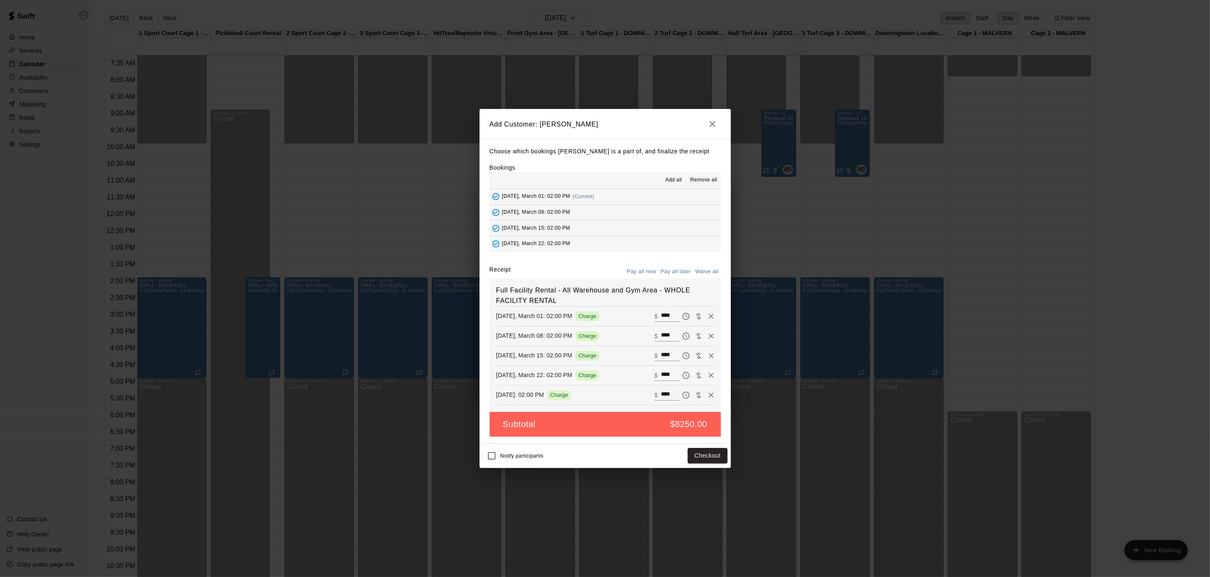
click at [706, 273] on button "Waive all" at bounding box center [707, 271] width 28 height 13
type input "*"
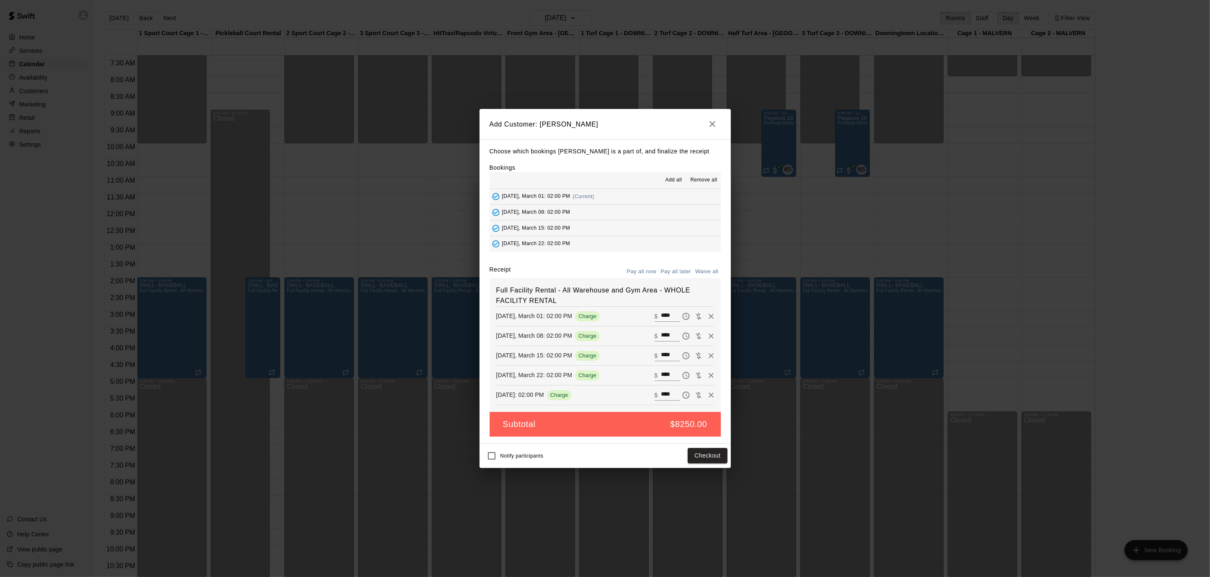
type input "*"
click at [685, 452] on button "Add customer" at bounding box center [701, 455] width 52 height 15
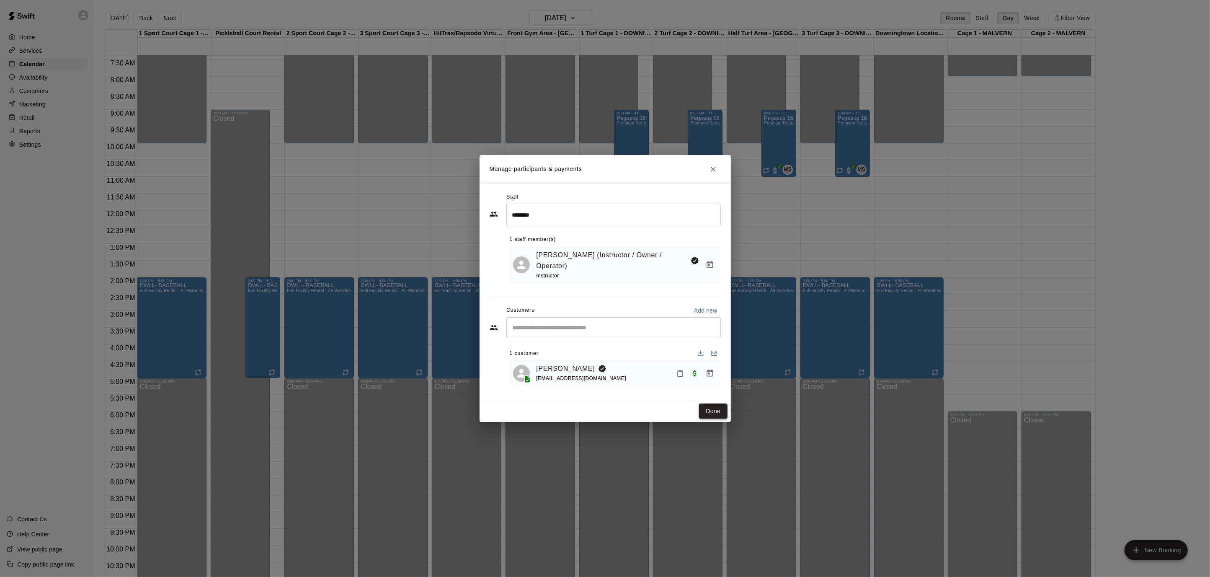
click at [714, 407] on button "Done" at bounding box center [713, 410] width 28 height 15
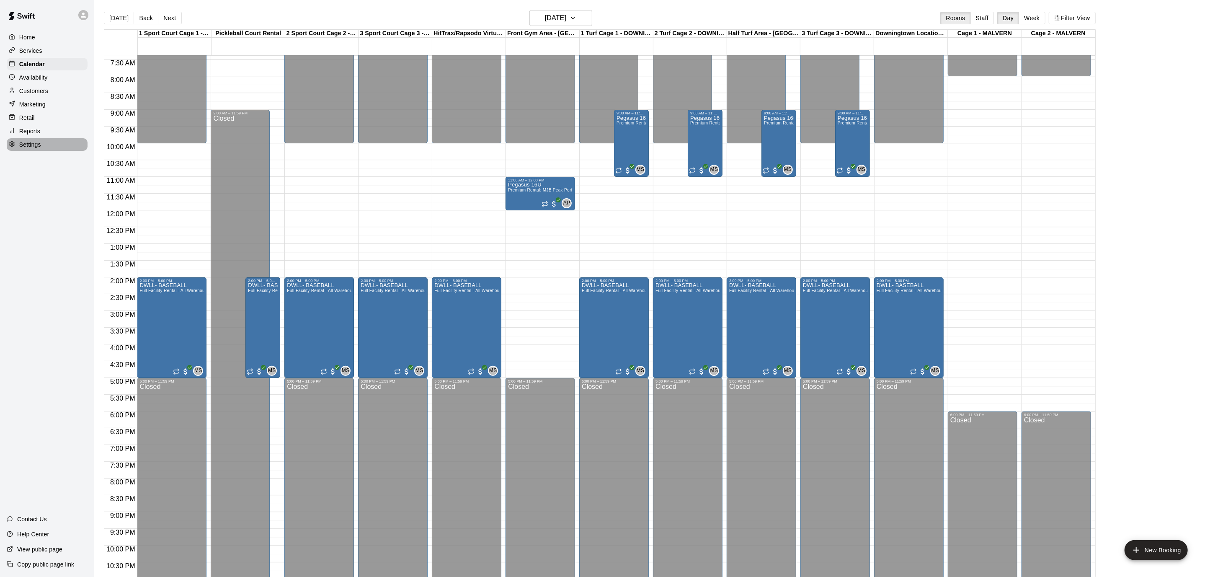
click at [20, 140] on p "Settings" at bounding box center [30, 144] width 22 height 8
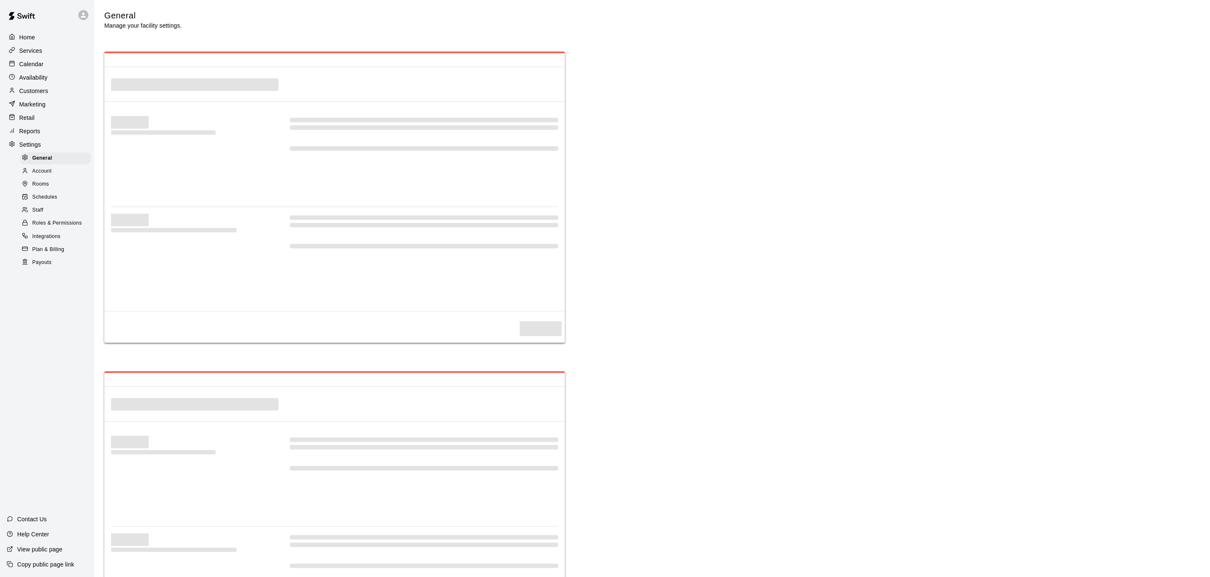
select select "**"
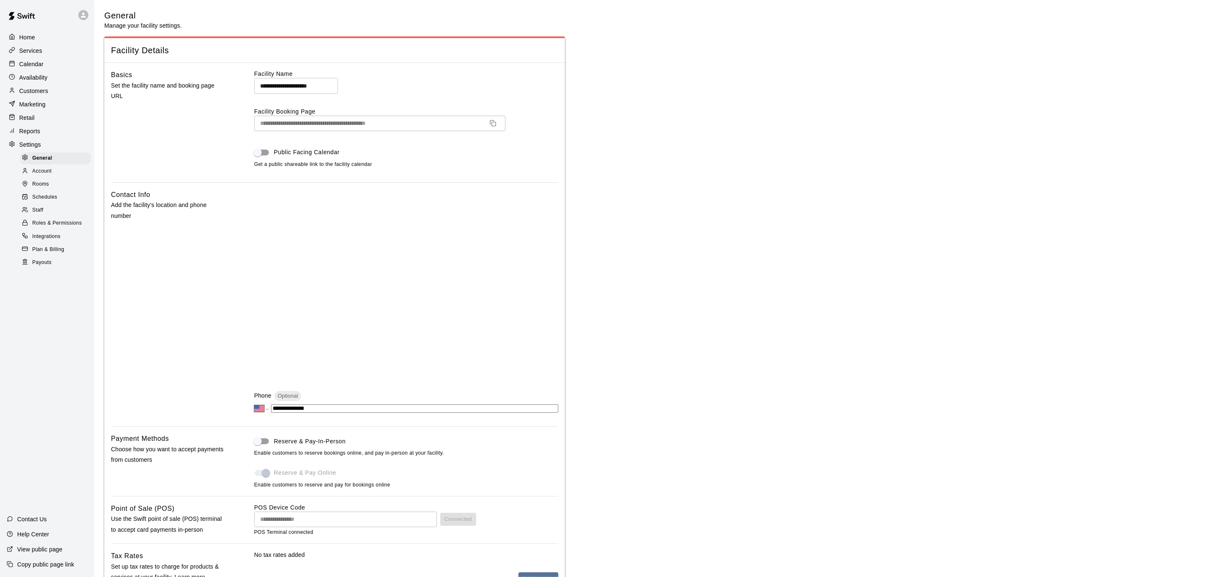
click at [56, 262] on div "Payouts" at bounding box center [55, 263] width 71 height 12
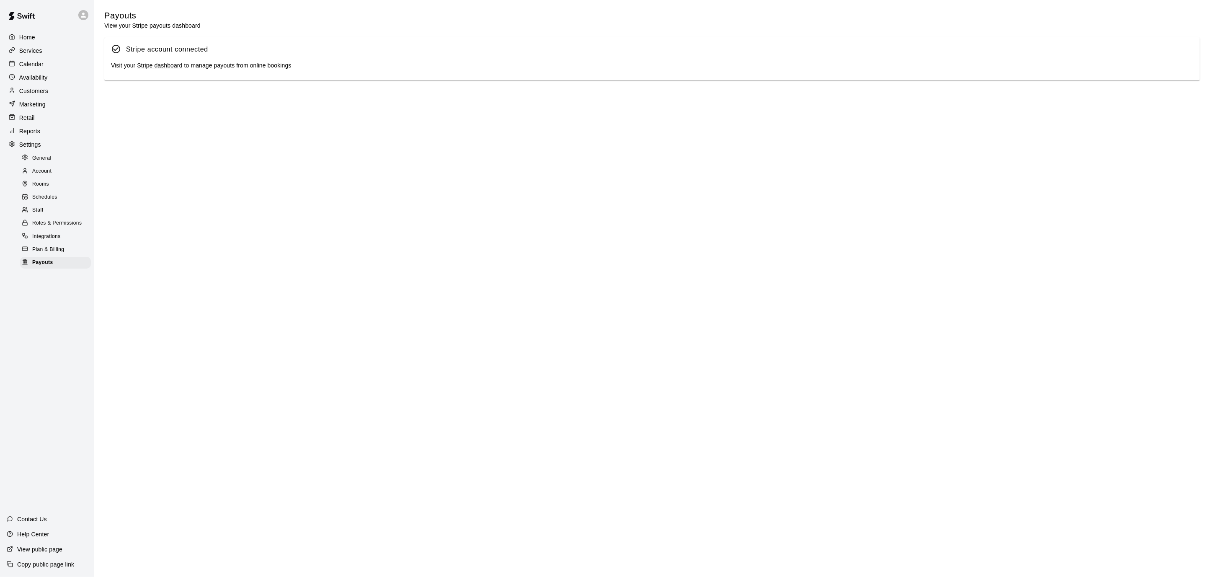
click at [144, 68] on link "Stripe dashboard" at bounding box center [159, 65] width 45 height 7
click at [34, 67] on p "Calendar" at bounding box center [31, 64] width 24 height 8
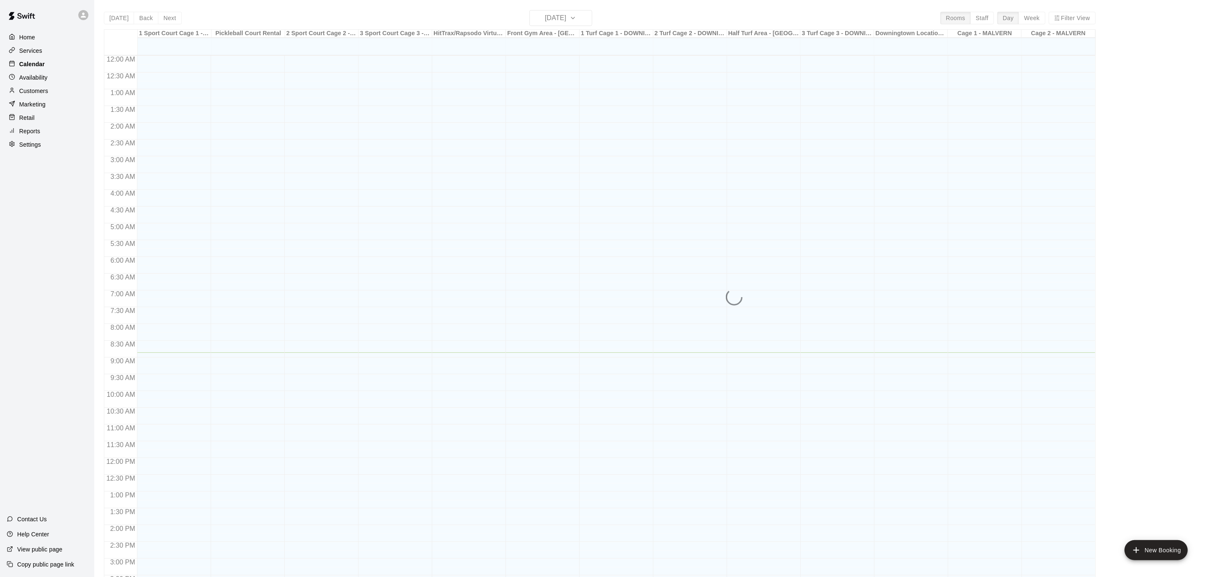
scroll to position [248, 0]
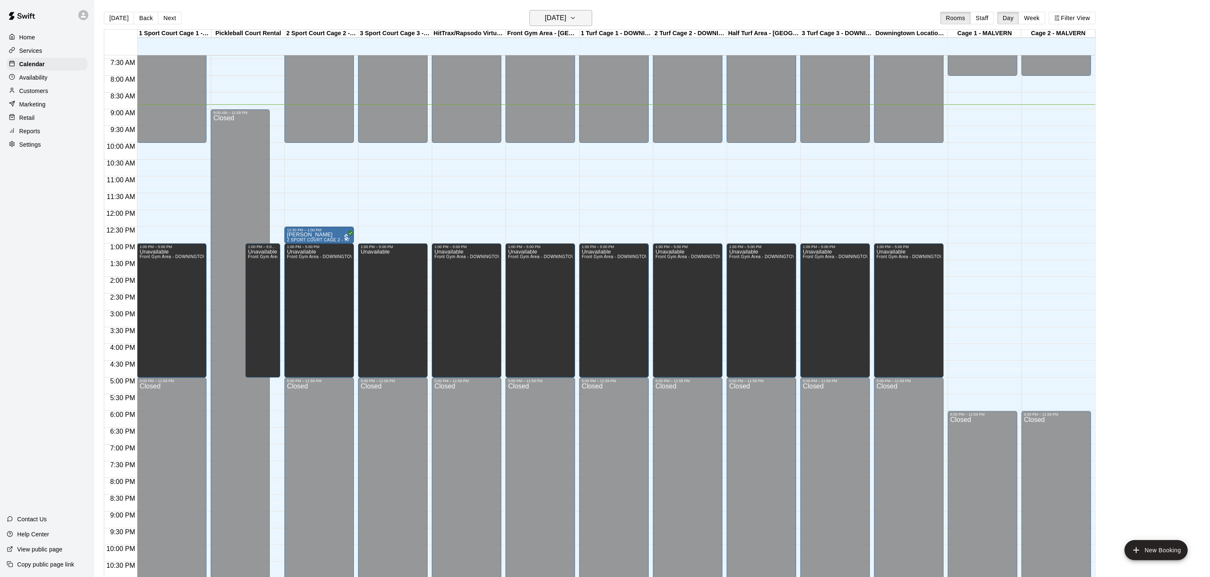
click at [588, 17] on button "[DATE]" at bounding box center [560, 18] width 63 height 16
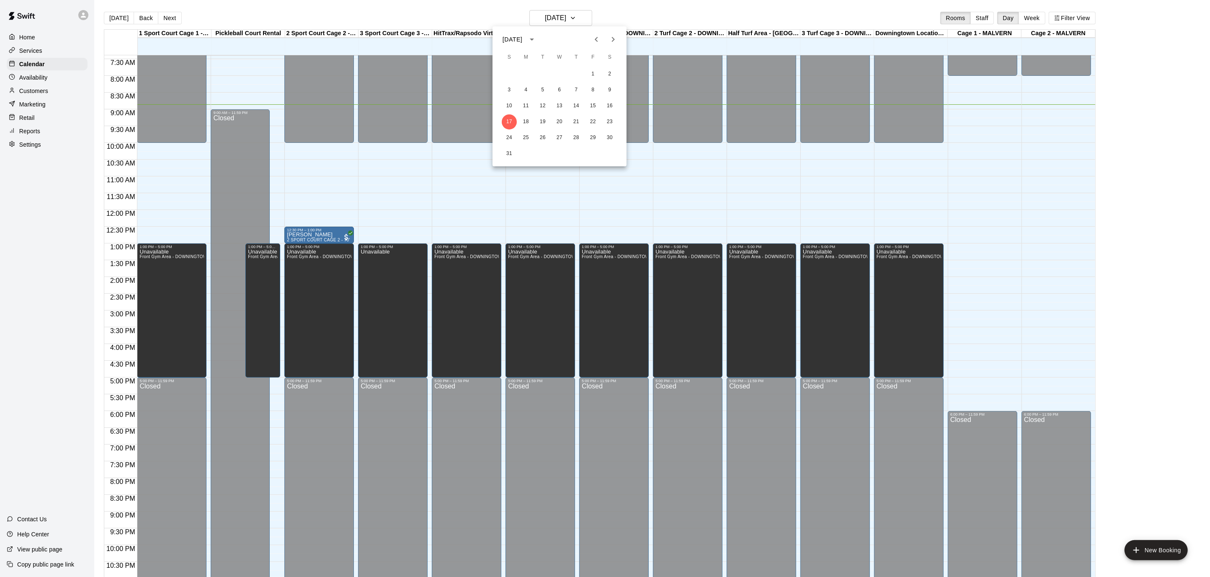
click at [587, 40] on div "[DATE]" at bounding box center [559, 39] width 134 height 13
click at [592, 36] on icon "Previous month" at bounding box center [596, 39] width 10 height 10
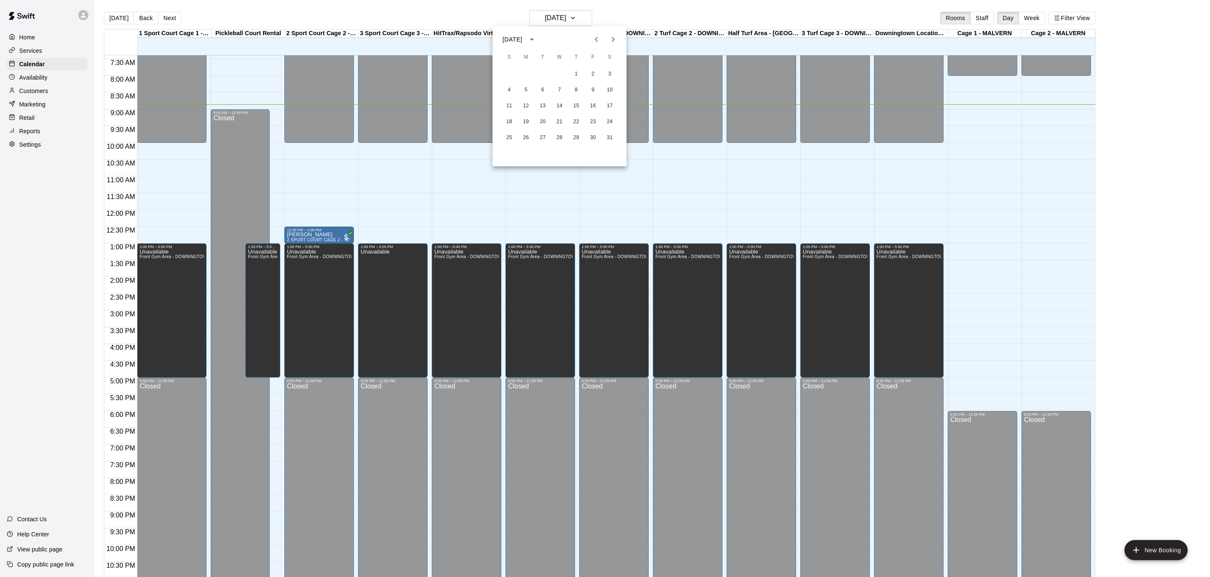
click at [592, 36] on icon "Previous month" at bounding box center [596, 39] width 10 height 10
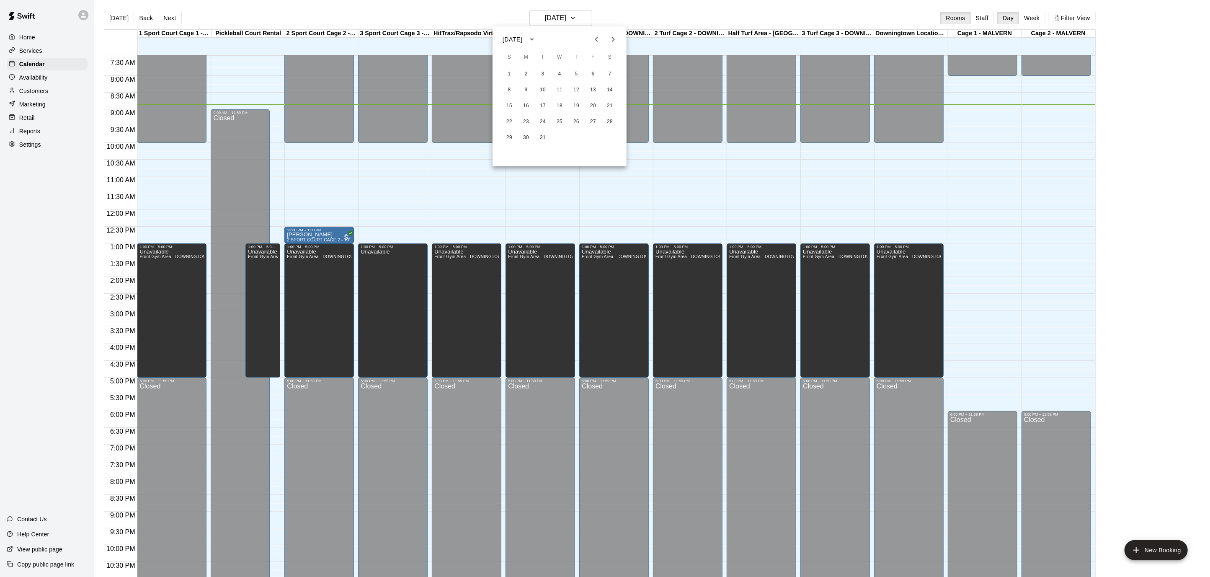
click at [592, 36] on icon "Previous month" at bounding box center [596, 39] width 10 height 10
click at [614, 36] on icon "Next month" at bounding box center [613, 39] width 10 height 10
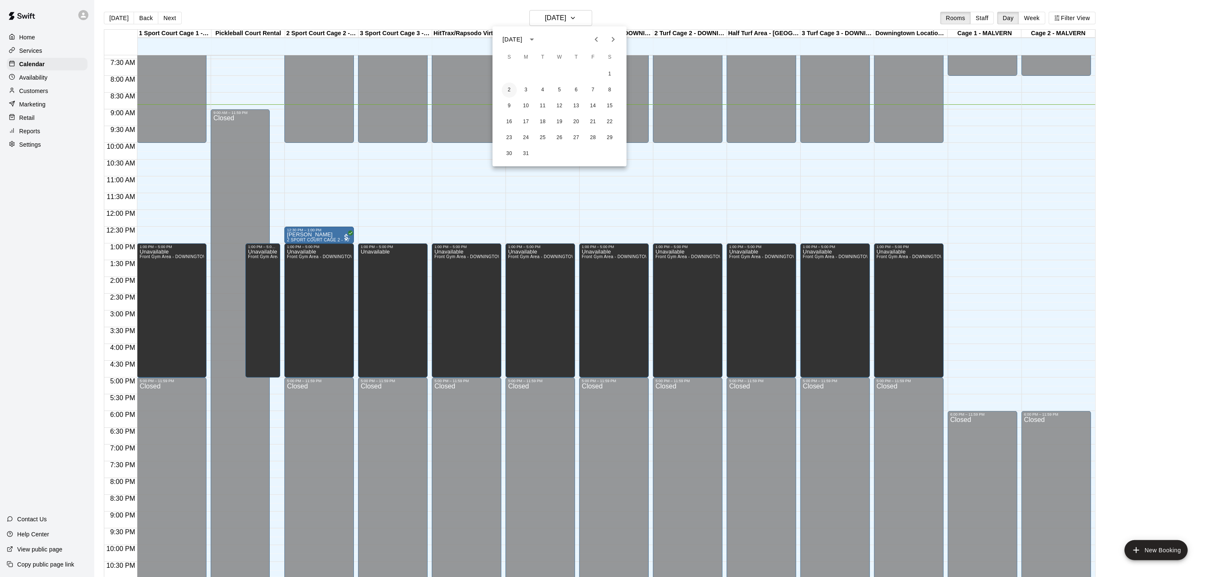
click at [514, 91] on button "2" at bounding box center [509, 89] width 15 height 15
